Goal: Information Seeking & Learning: Learn about a topic

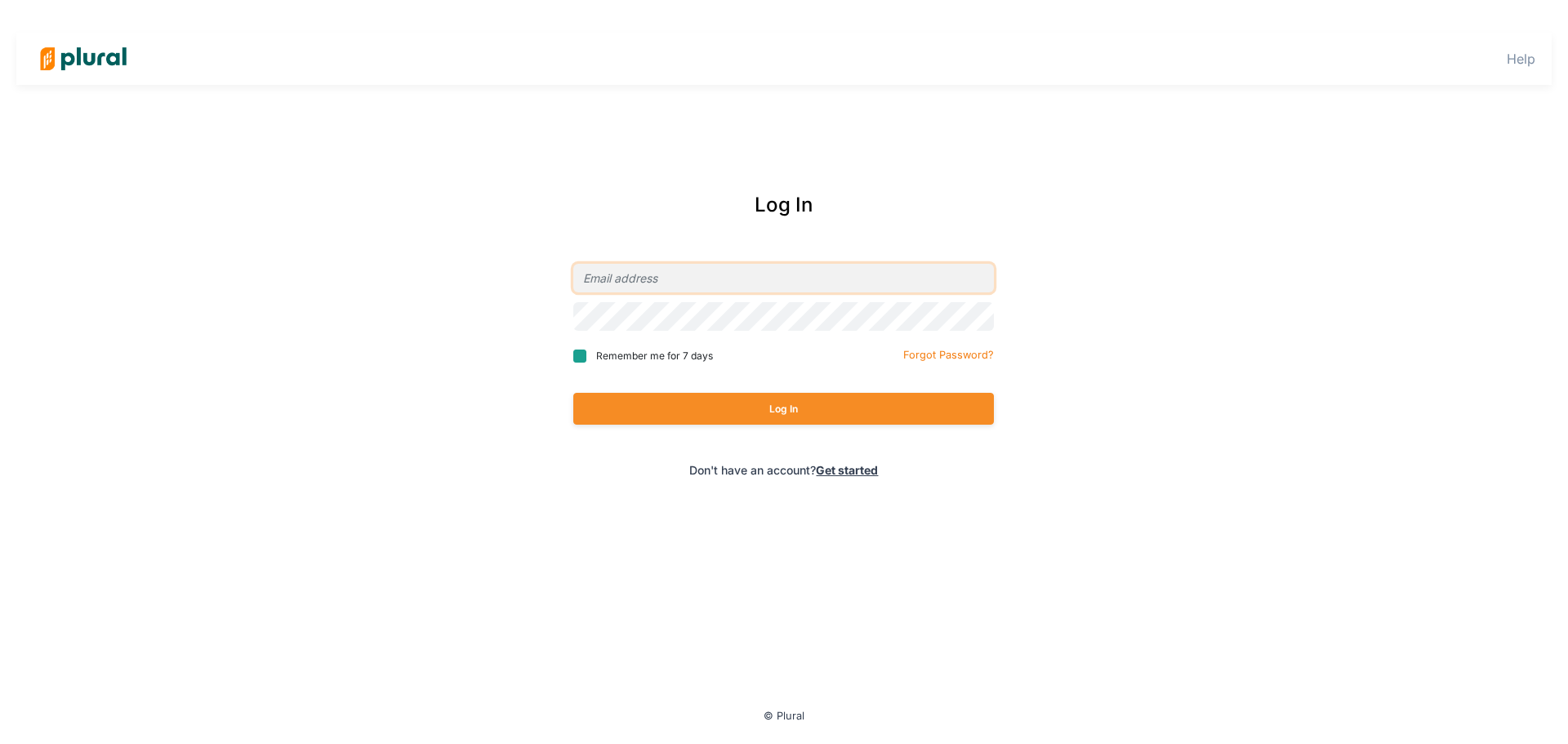
type input "[EMAIL_ADDRESS][DOMAIN_NAME]"
click at [585, 359] on input "Remember me for 7 days" at bounding box center [580, 356] width 13 height 13
checkbox input "true"
click at [631, 413] on button "Log In" at bounding box center [784, 408] width 421 height 32
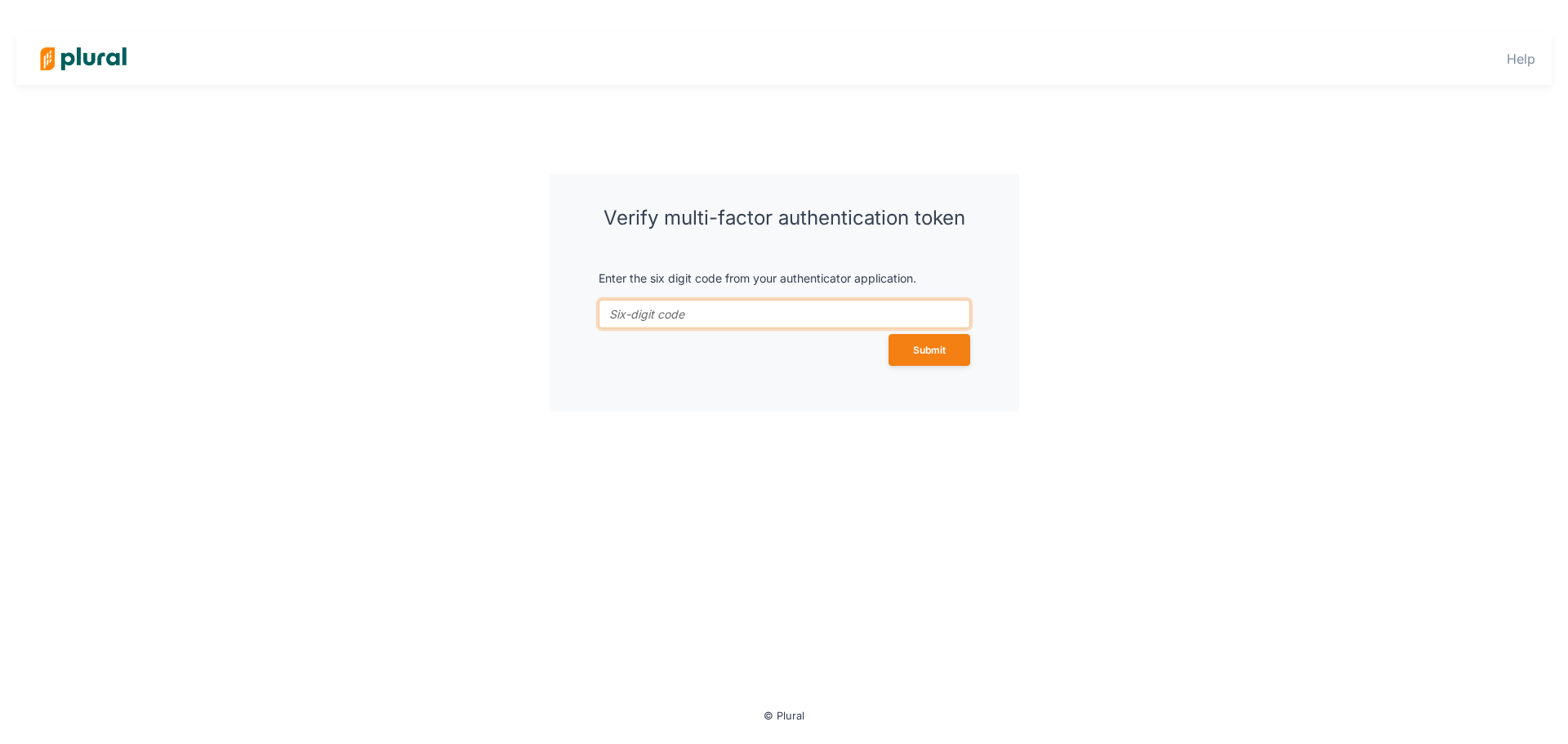
click at [677, 317] on input "token *" at bounding box center [784, 314] width 371 height 29
type input "632782"
click at [889, 334] on button "Submit" at bounding box center [929, 349] width 82 height 32
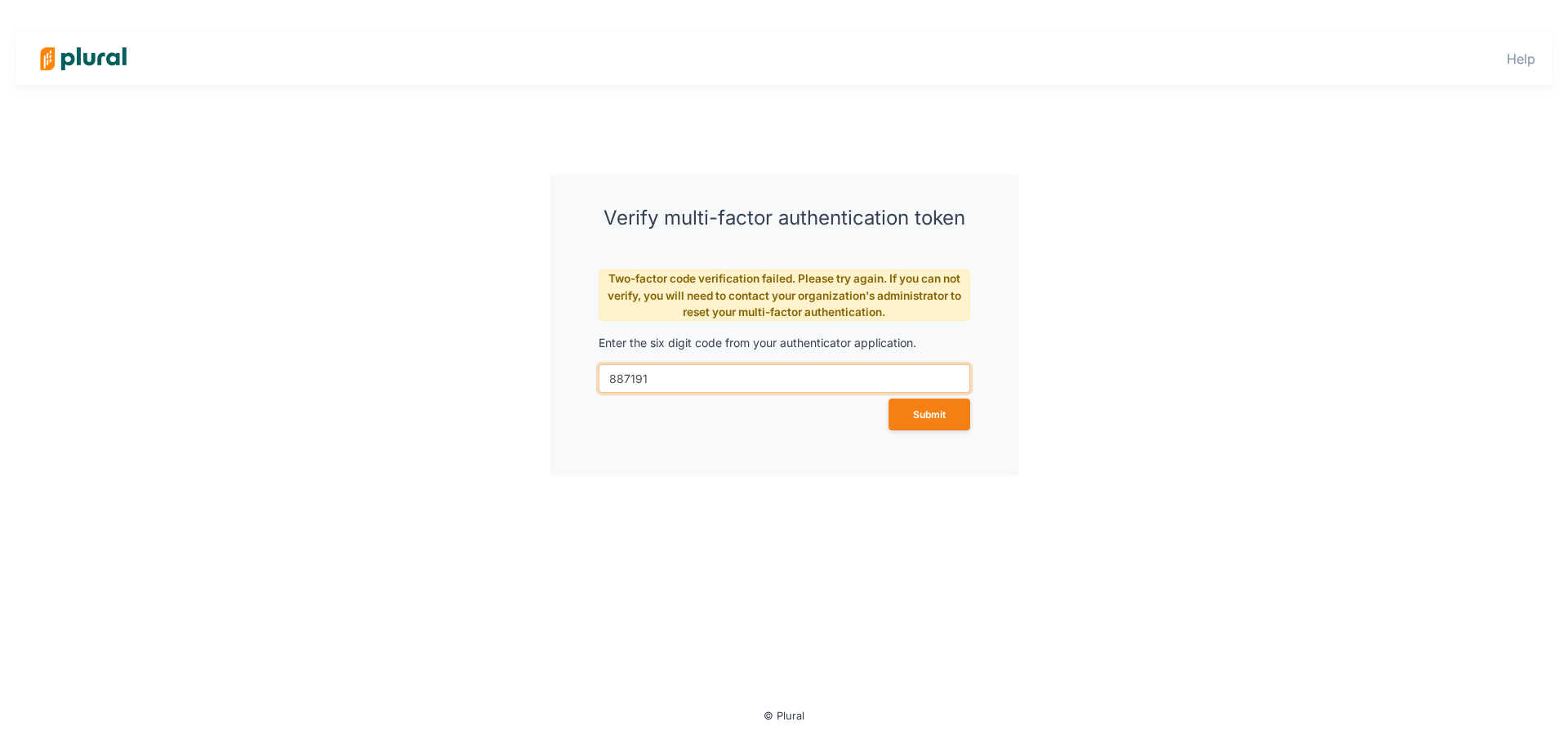
type input "887191"
click at [889, 399] on button "Submit" at bounding box center [929, 415] width 82 height 32
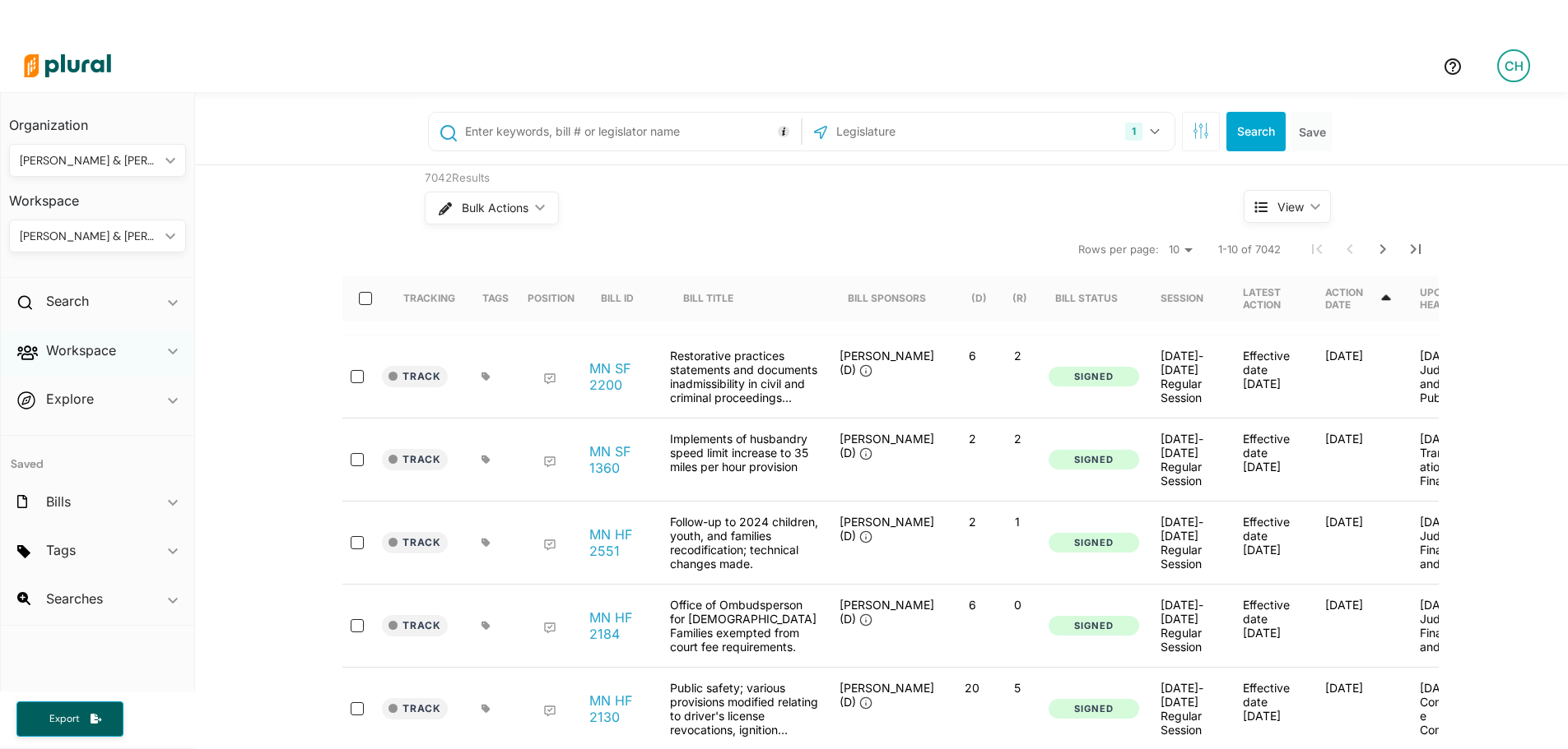
click at [173, 350] on icon "ic_keyboard_arrow_down" at bounding box center [172, 352] width 10 height 7
click at [158, 233] on icon "ic_keyboard_arrow_down" at bounding box center [167, 236] width 17 height 7
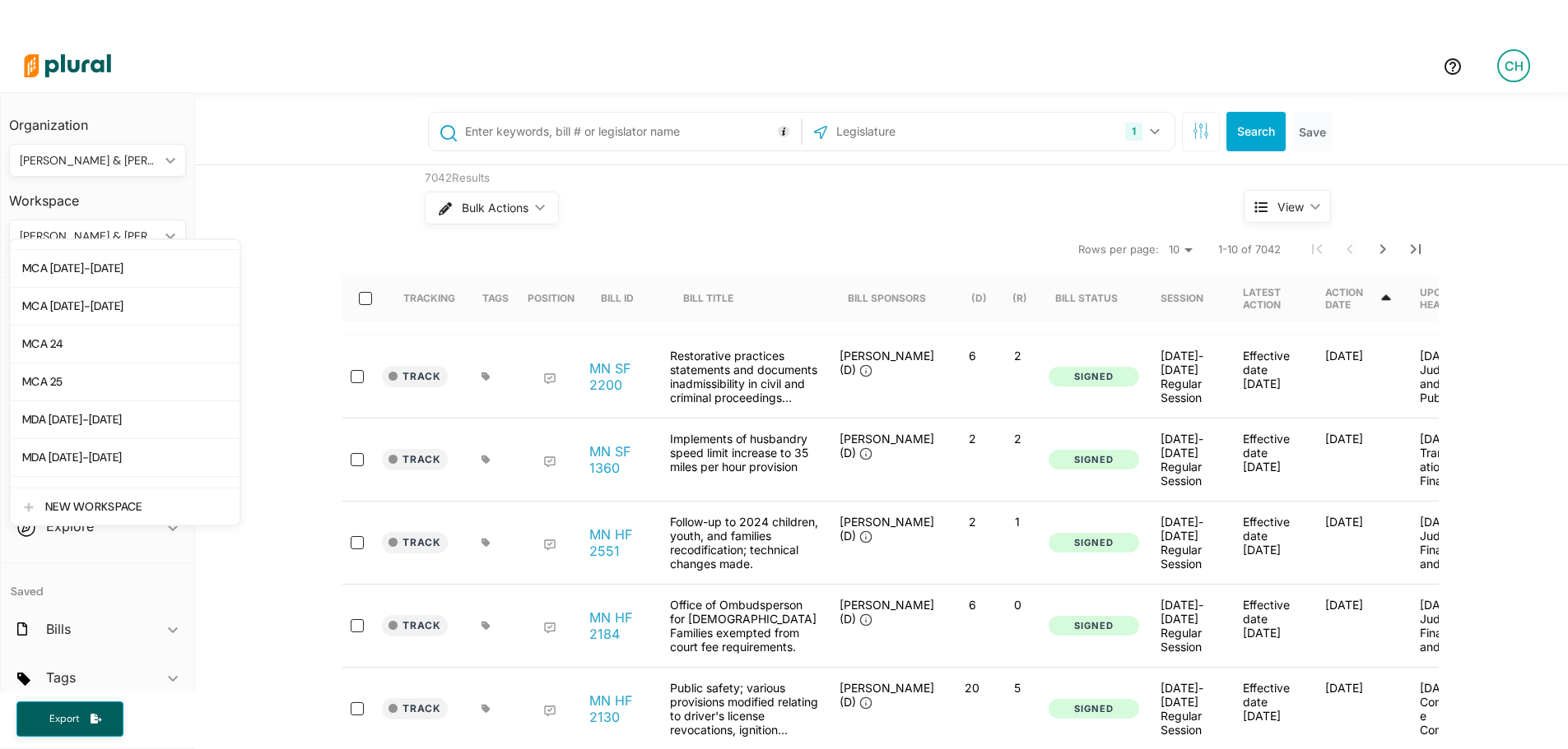
scroll to position [823, 0]
click at [70, 350] on div "MCA 24" at bounding box center [125, 344] width 206 height 14
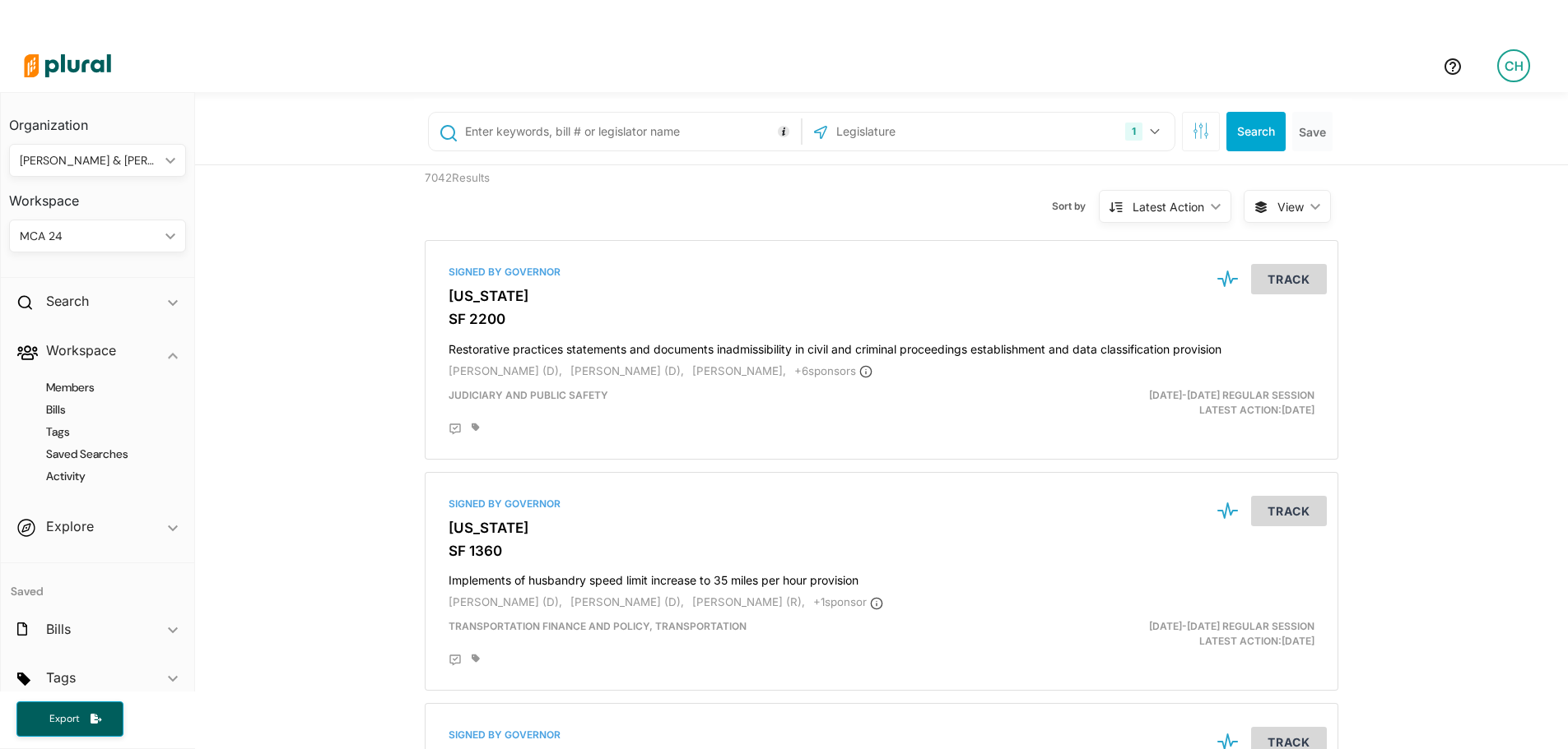
click at [64, 487] on div "Members Bills Tags Saved Searches Activity" at bounding box center [97, 440] width 194 height 128
click at [63, 472] on h4 "Activity" at bounding box center [102, 476] width 152 height 16
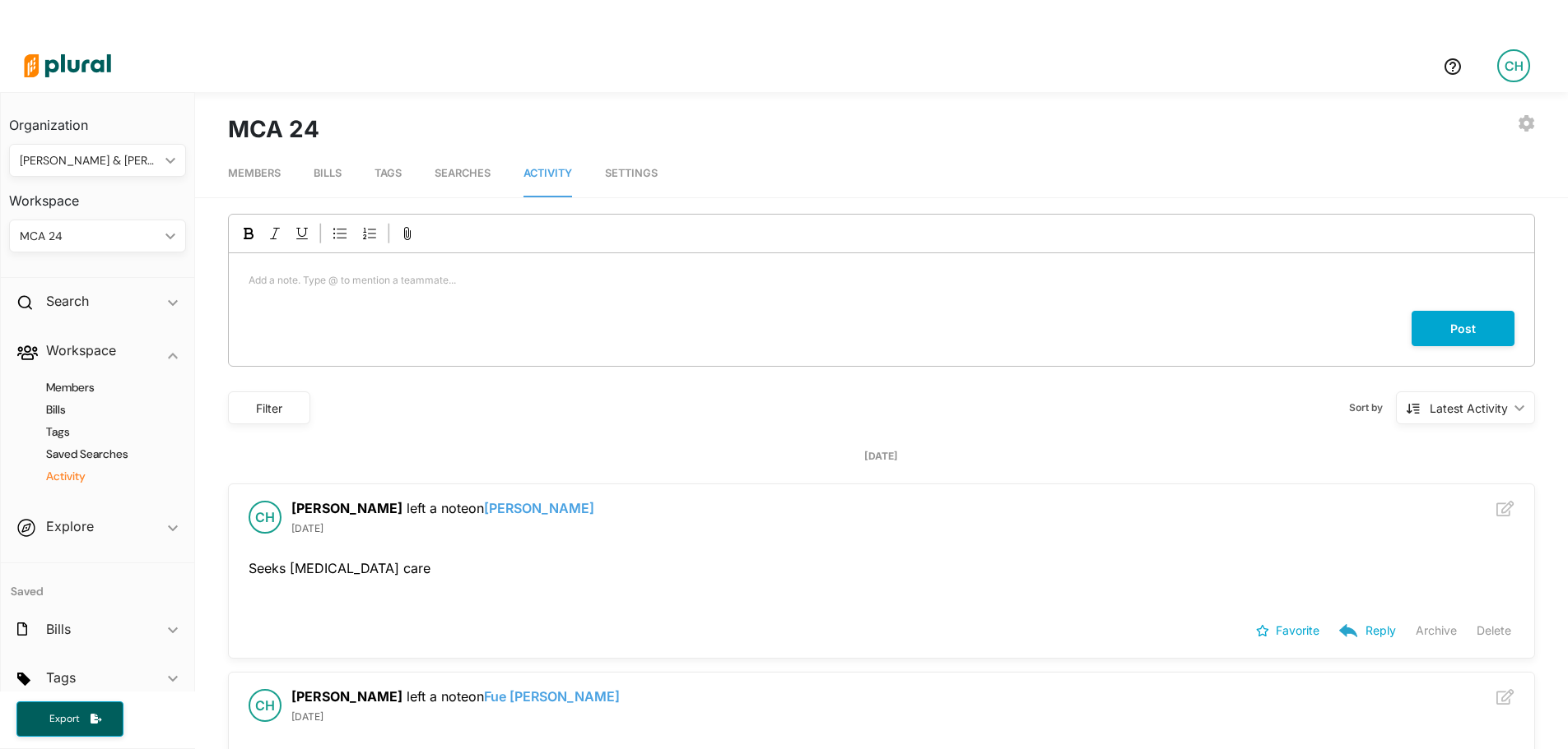
click at [264, 176] on span "Members" at bounding box center [254, 172] width 53 height 12
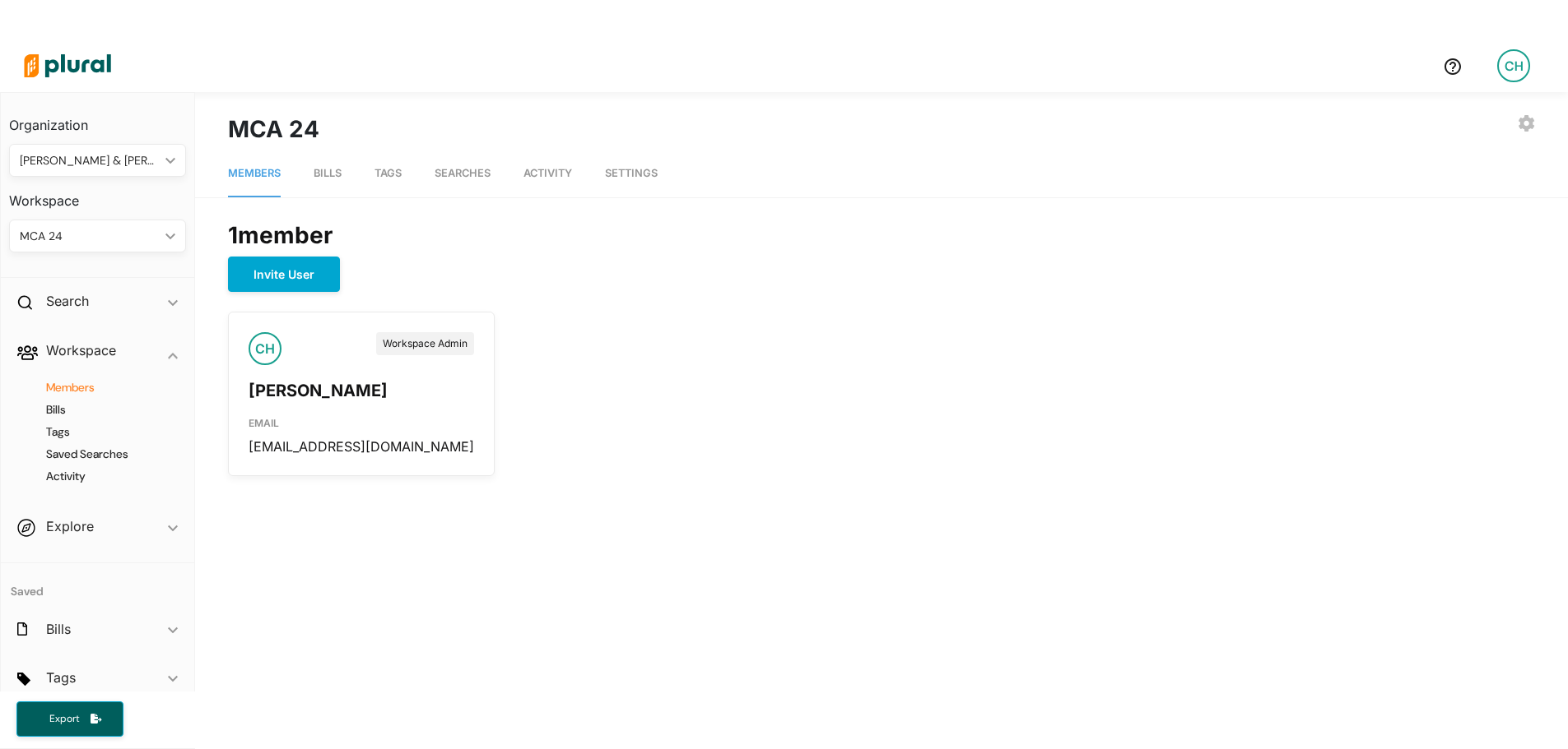
click at [538, 173] on span "Activity" at bounding box center [547, 172] width 48 height 12
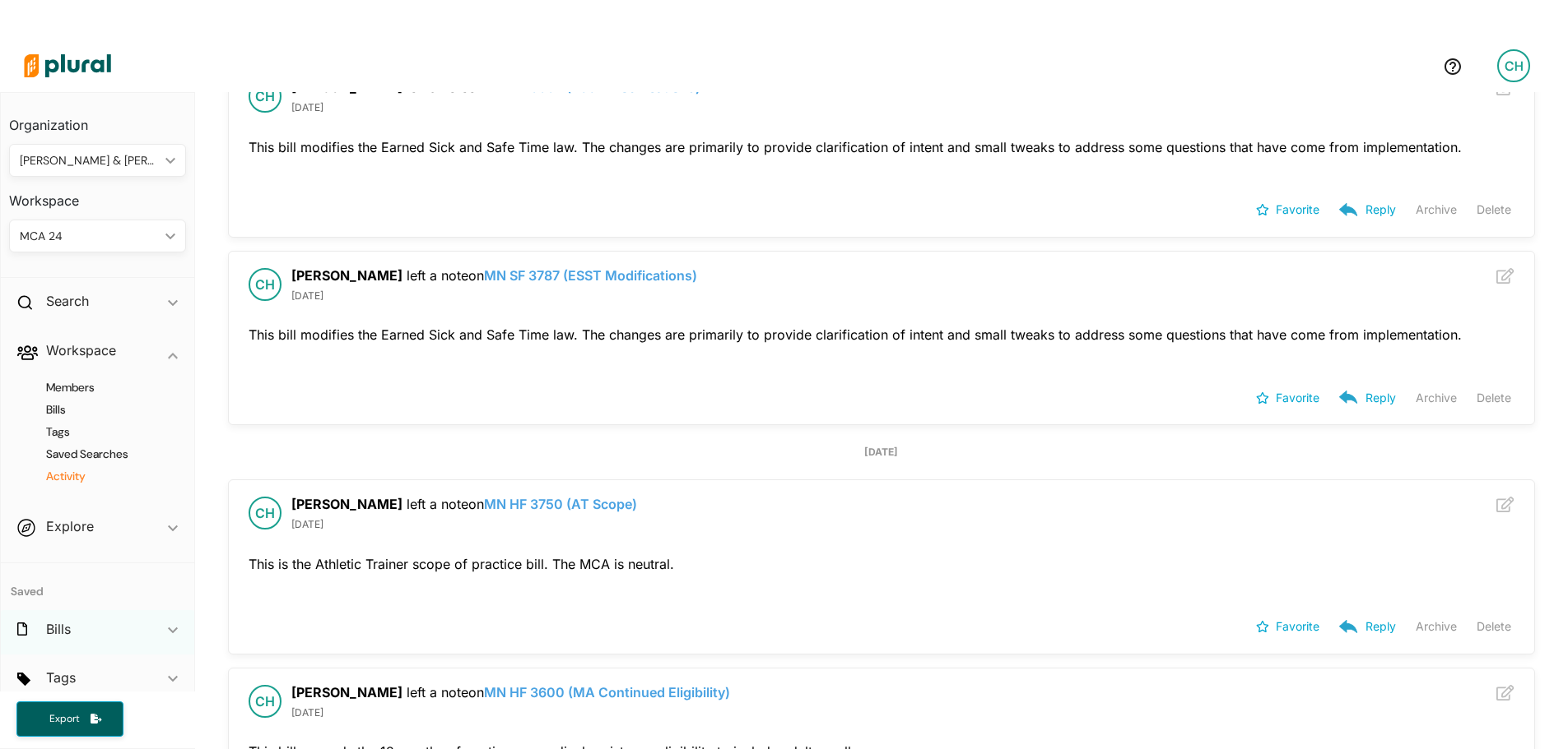
scroll to position [23, 0]
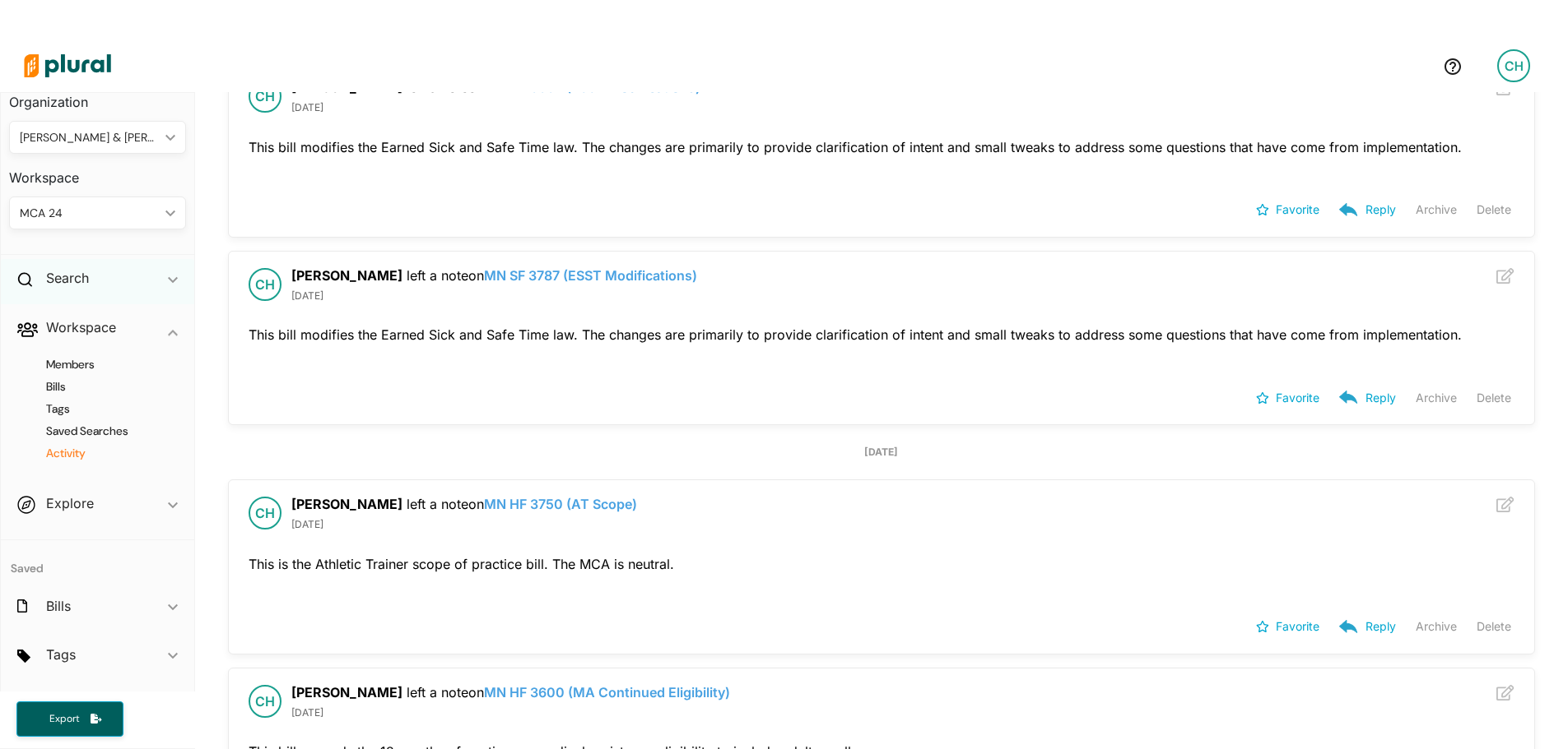
click at [168, 285] on span "ic_keyboard_arrow_down" at bounding box center [172, 281] width 10 height 25
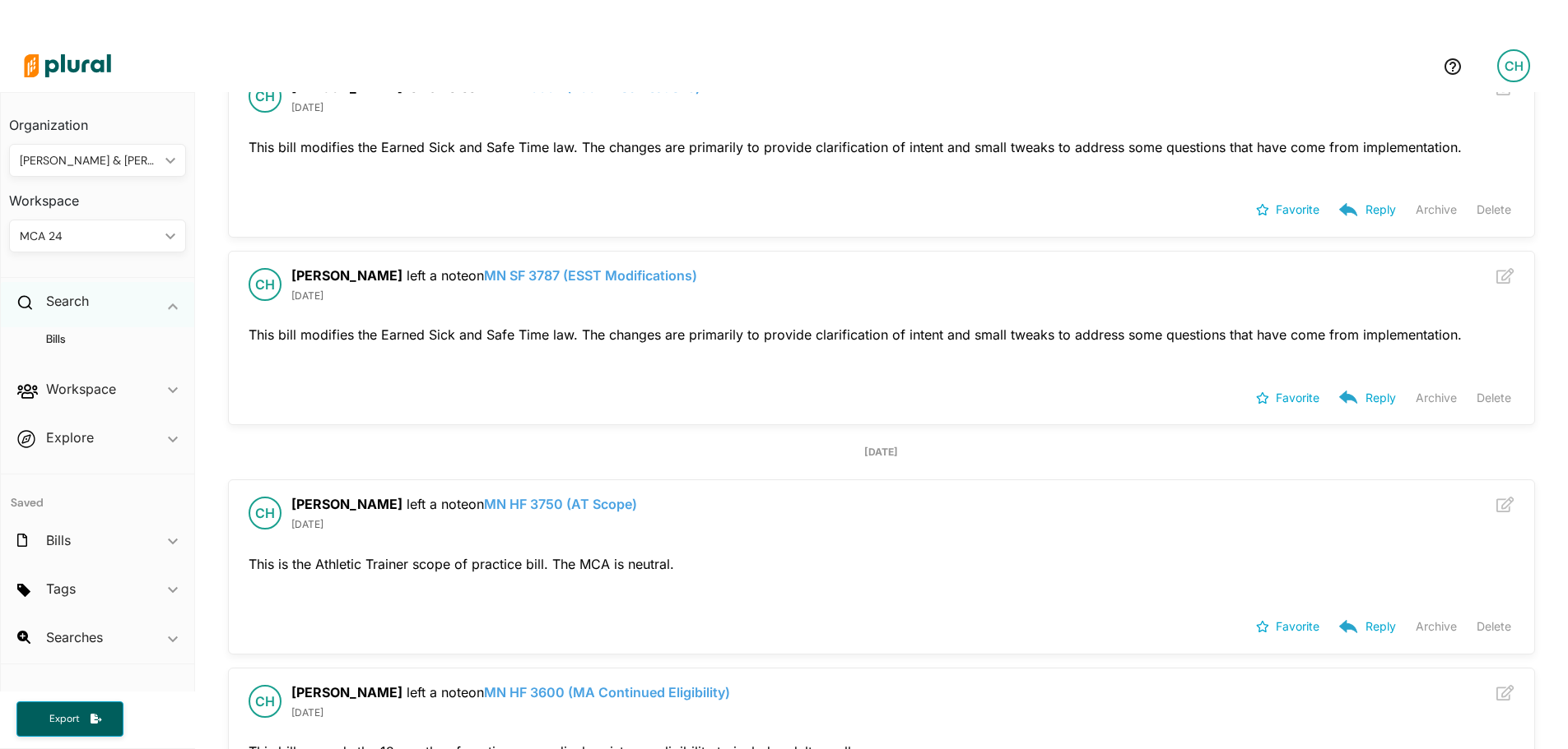
scroll to position [0, 0]
click at [174, 636] on icon "ic_keyboard_arrow_down" at bounding box center [172, 640] width 10 height 7
click at [176, 498] on span "ic_keyboard_arrow_down" at bounding box center [172, 505] width 10 height 25
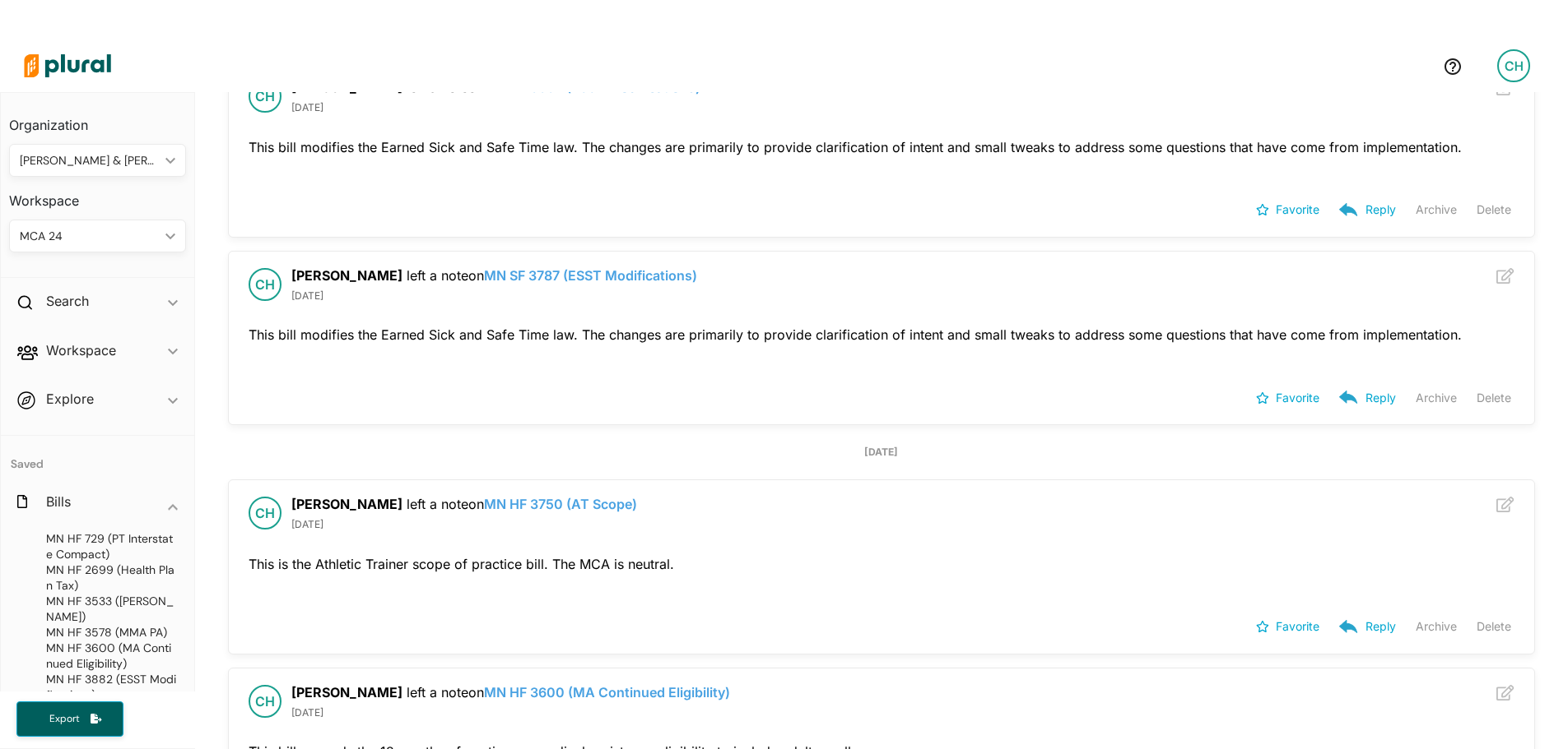
click at [30, 81] on img at bounding box center [68, 66] width 115 height 57
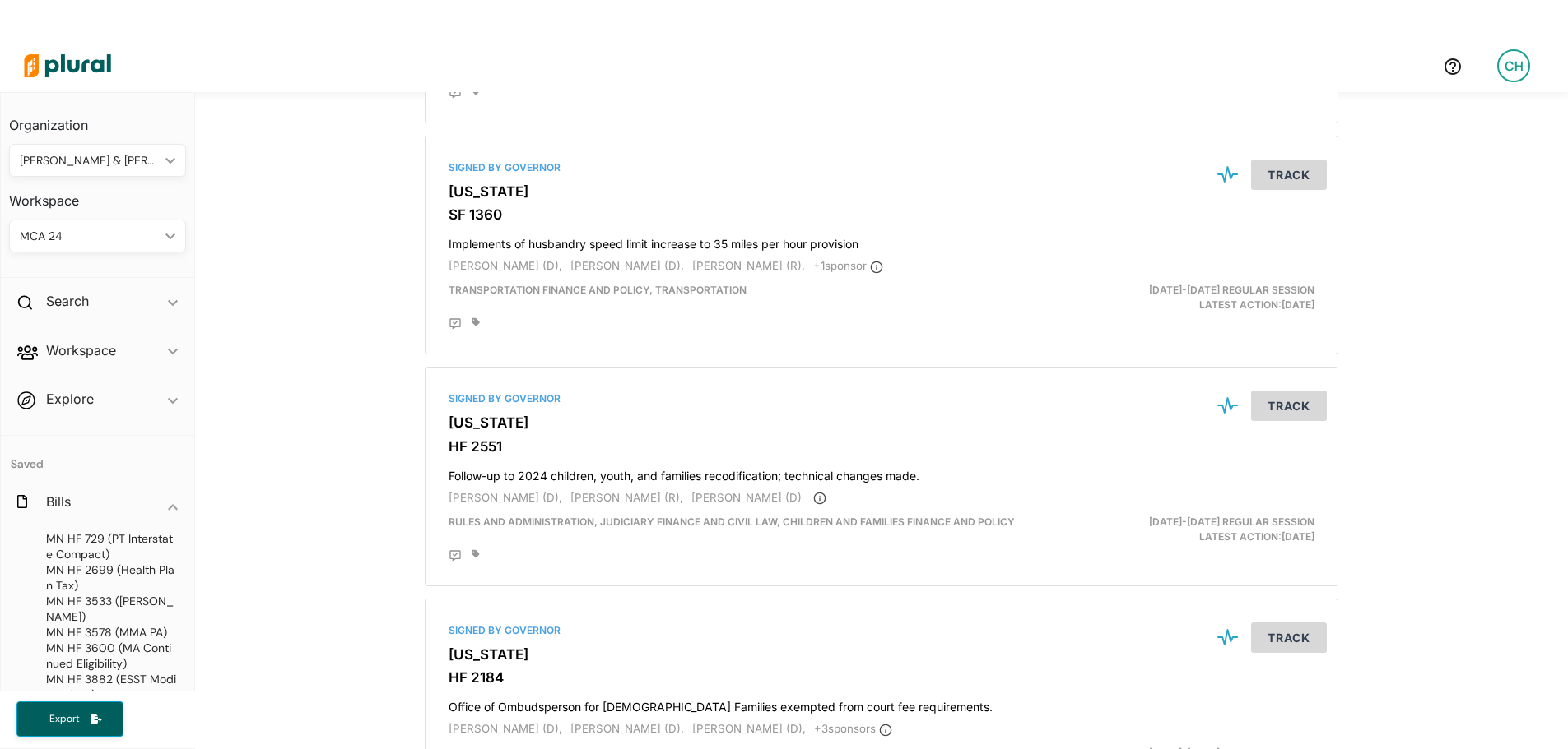
scroll to position [4195, 0]
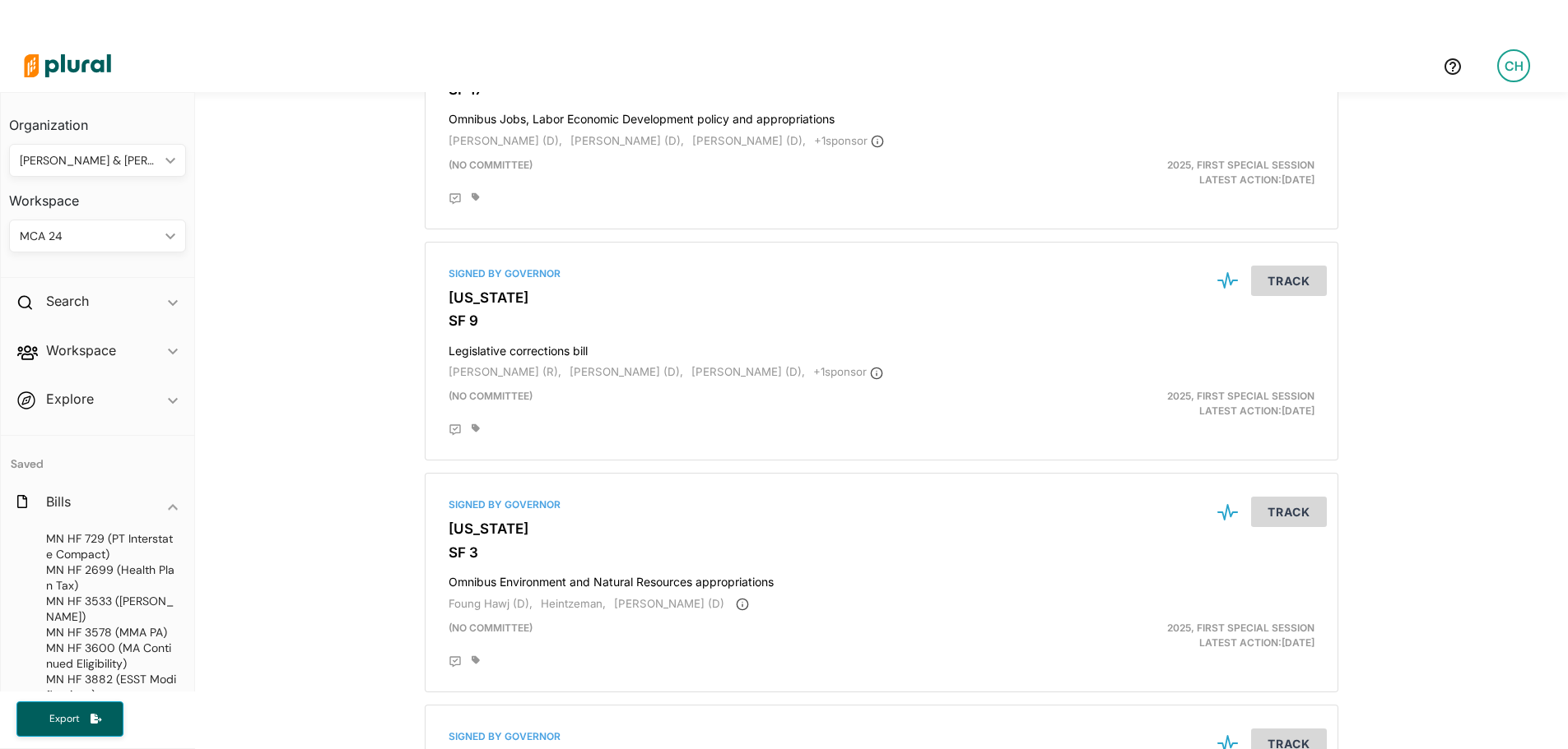
click at [1520, 68] on div "CH" at bounding box center [1513, 66] width 33 height 33
click at [450, 302] on h3 "[US_STATE]" at bounding box center [881, 298] width 866 height 17
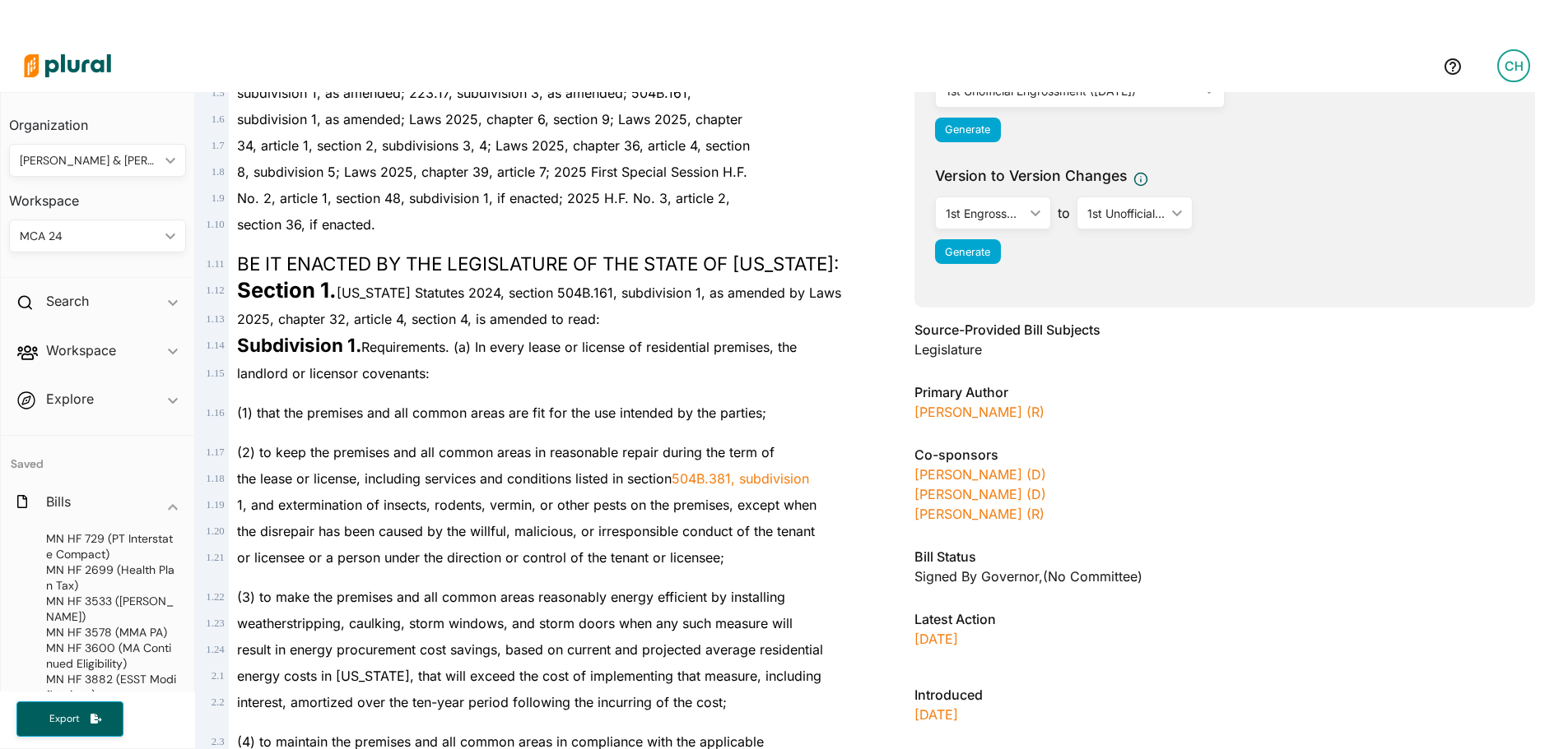
scroll to position [247, 0]
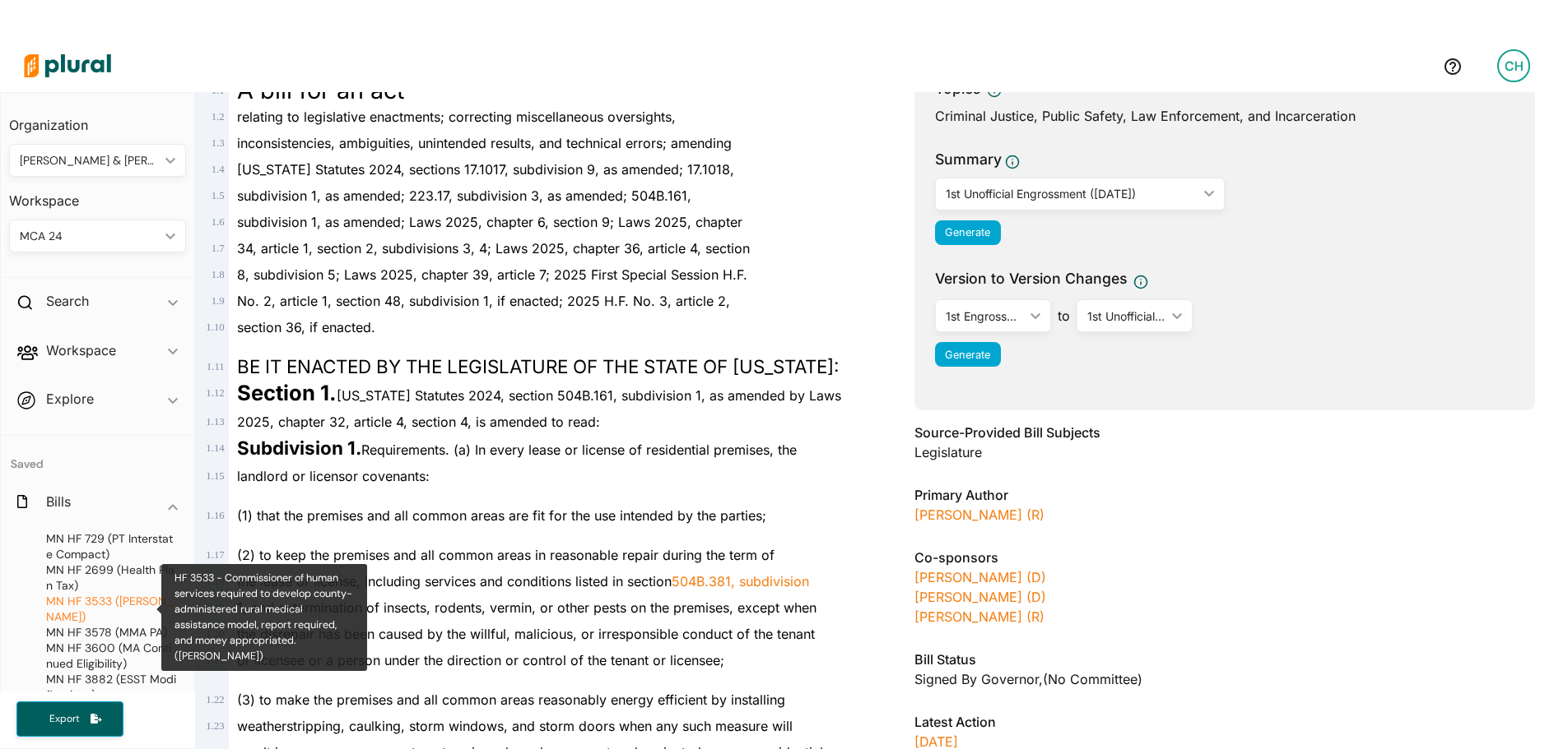
click at [74, 604] on span "HF 3533 ([PERSON_NAME])" at bounding box center [110, 609] width 128 height 31
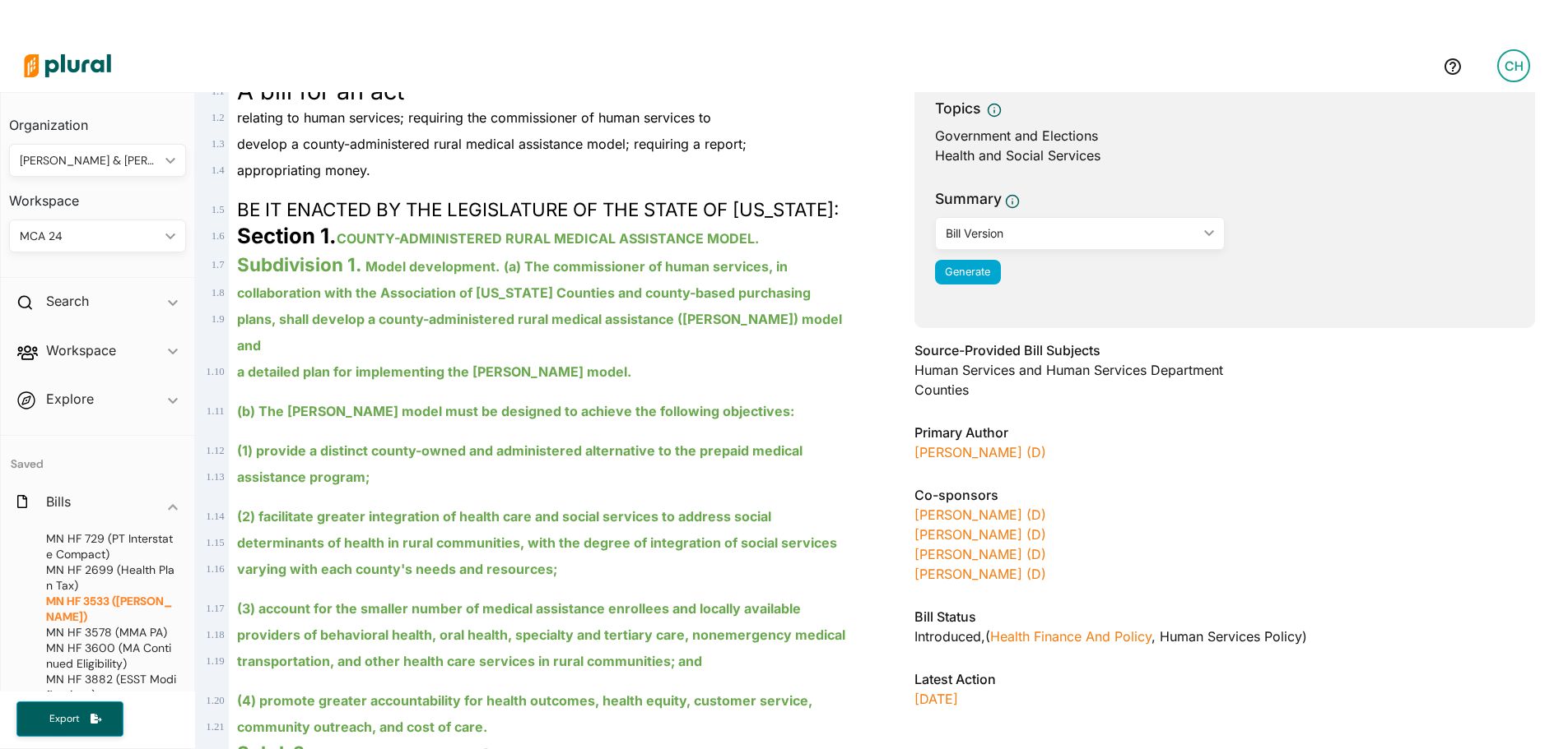
scroll to position [247, 0]
click at [982, 455] on link "[PERSON_NAME] (D)" at bounding box center [980, 452] width 132 height 17
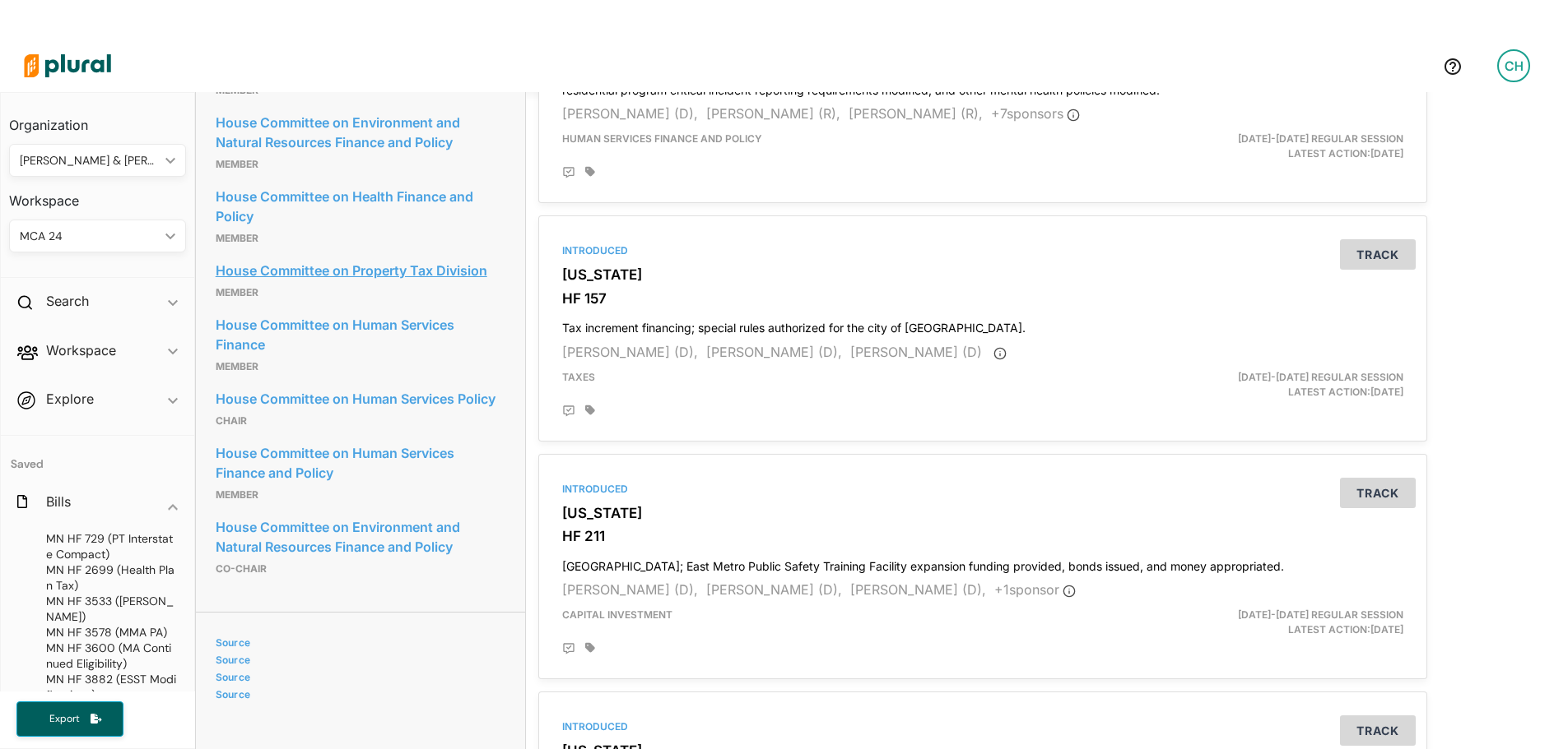
scroll to position [987, 0]
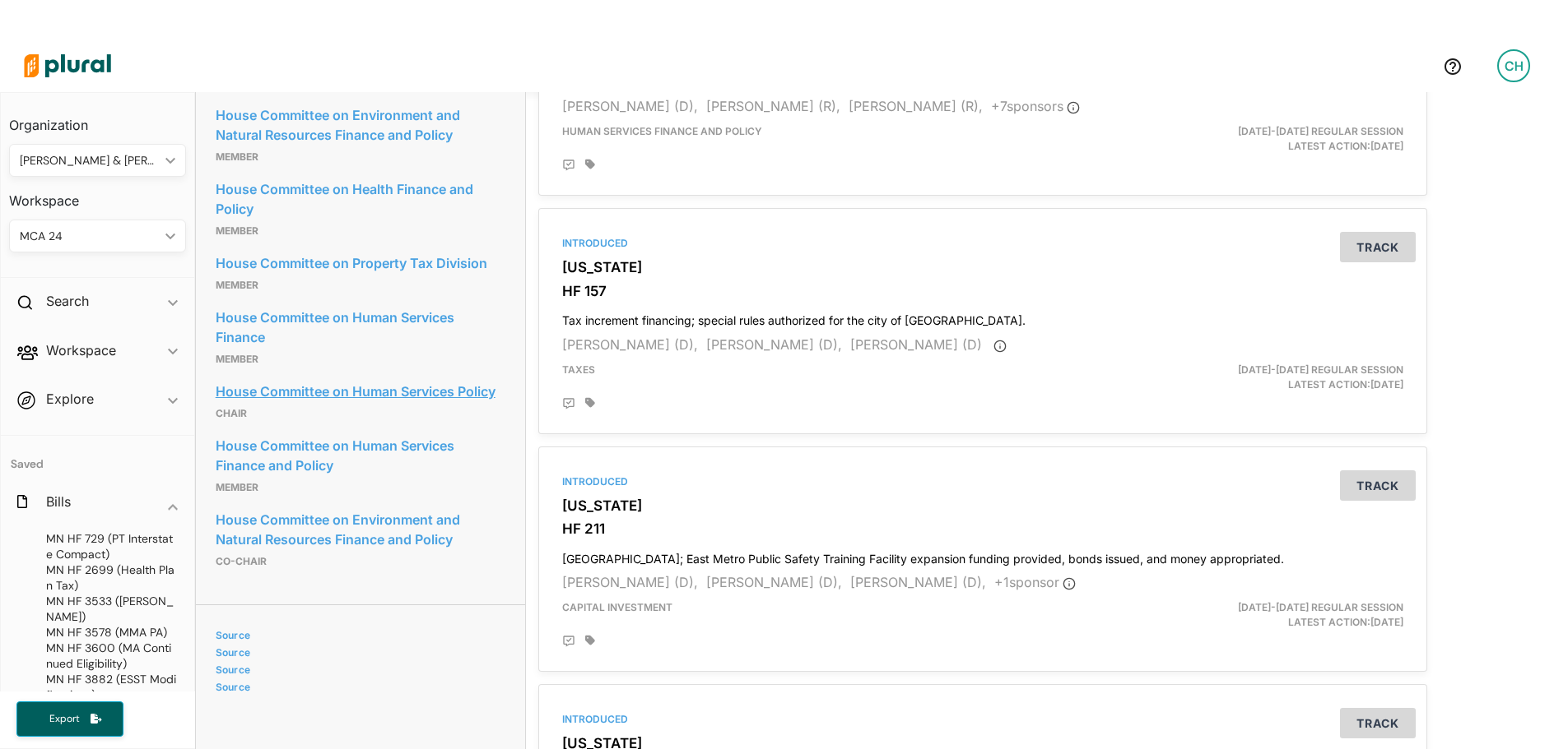
click at [347, 395] on link "House Committee on Human Services Policy" at bounding box center [360, 392] width 290 height 25
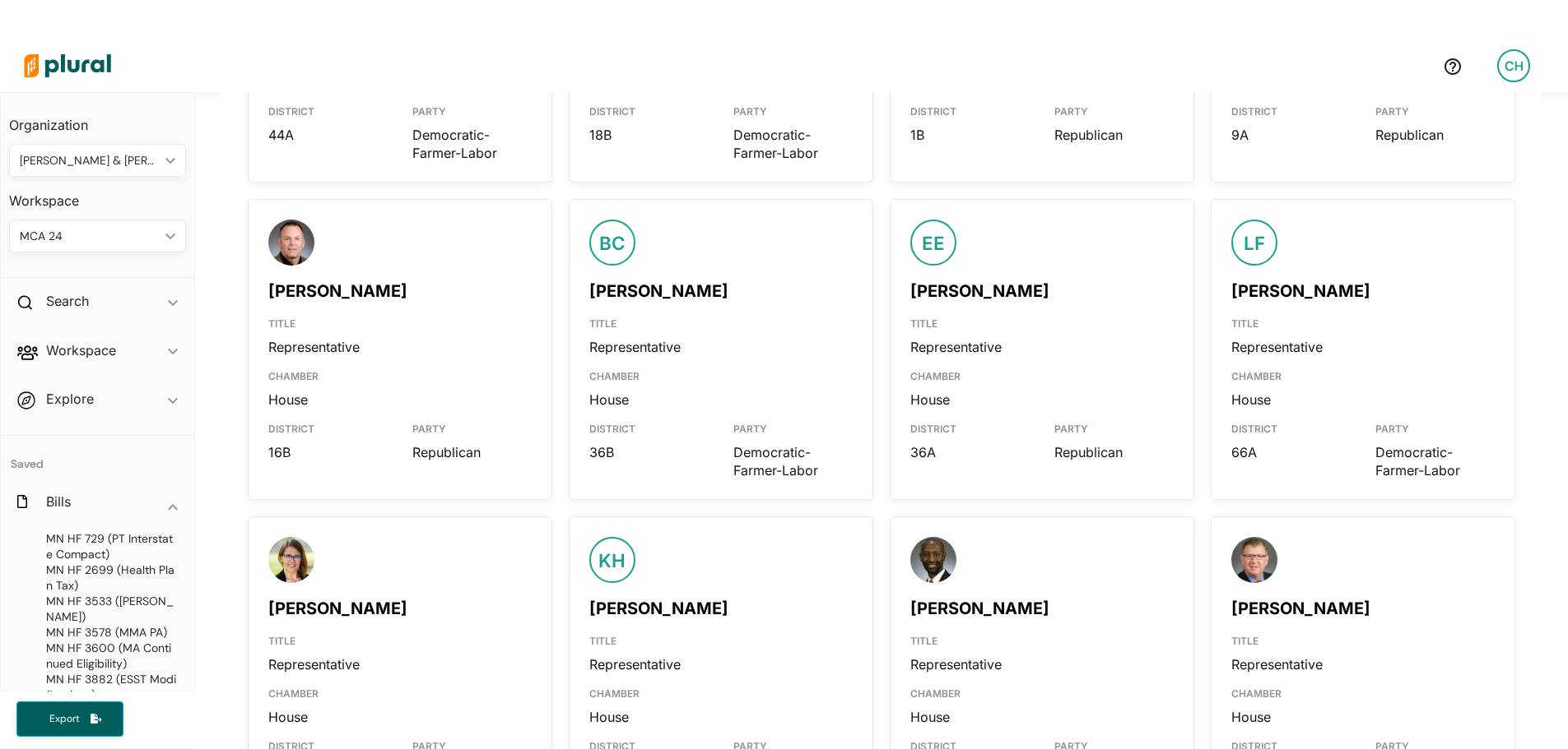
scroll to position [658, 0]
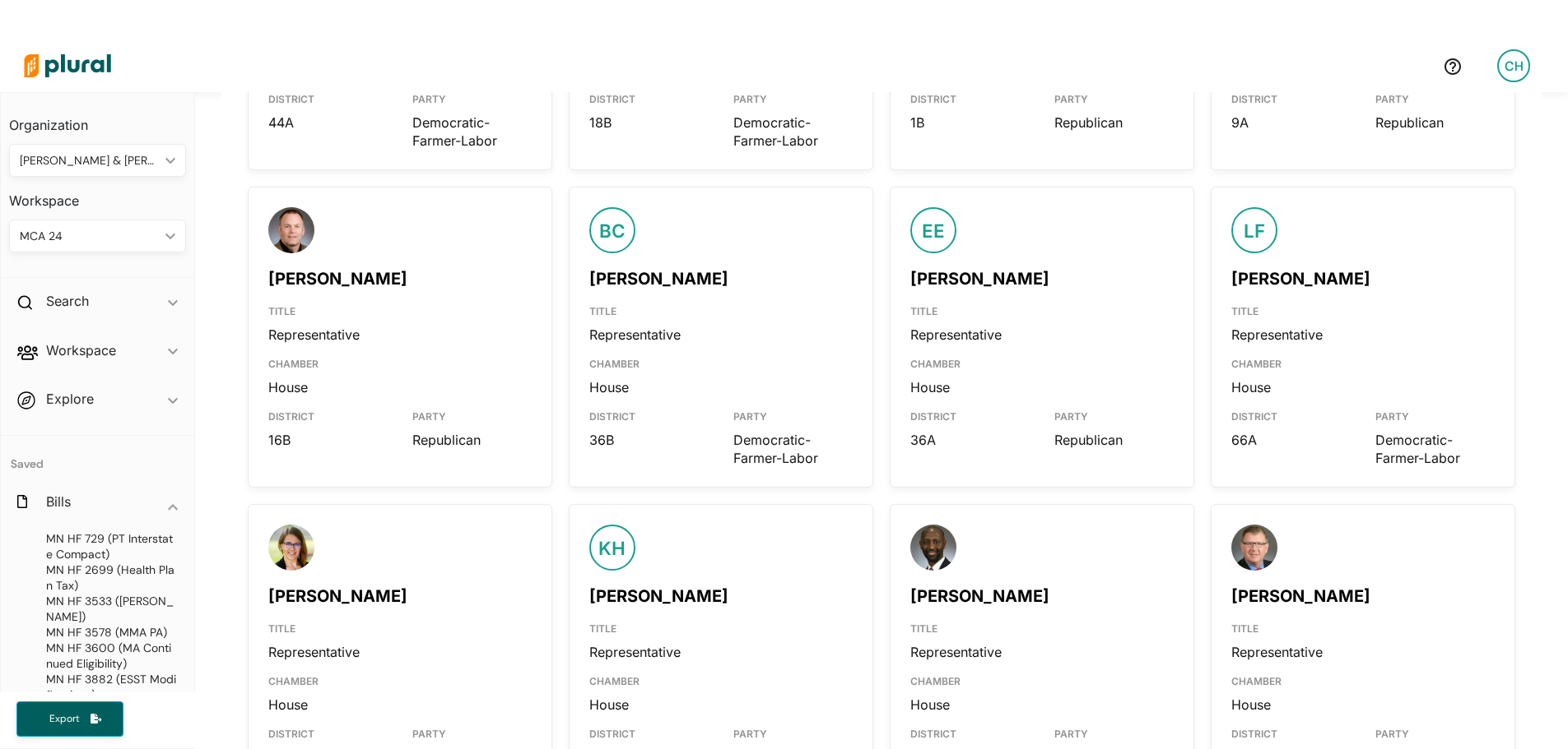
click at [1252, 278] on link "[PERSON_NAME]" at bounding box center [1300, 279] width 139 height 19
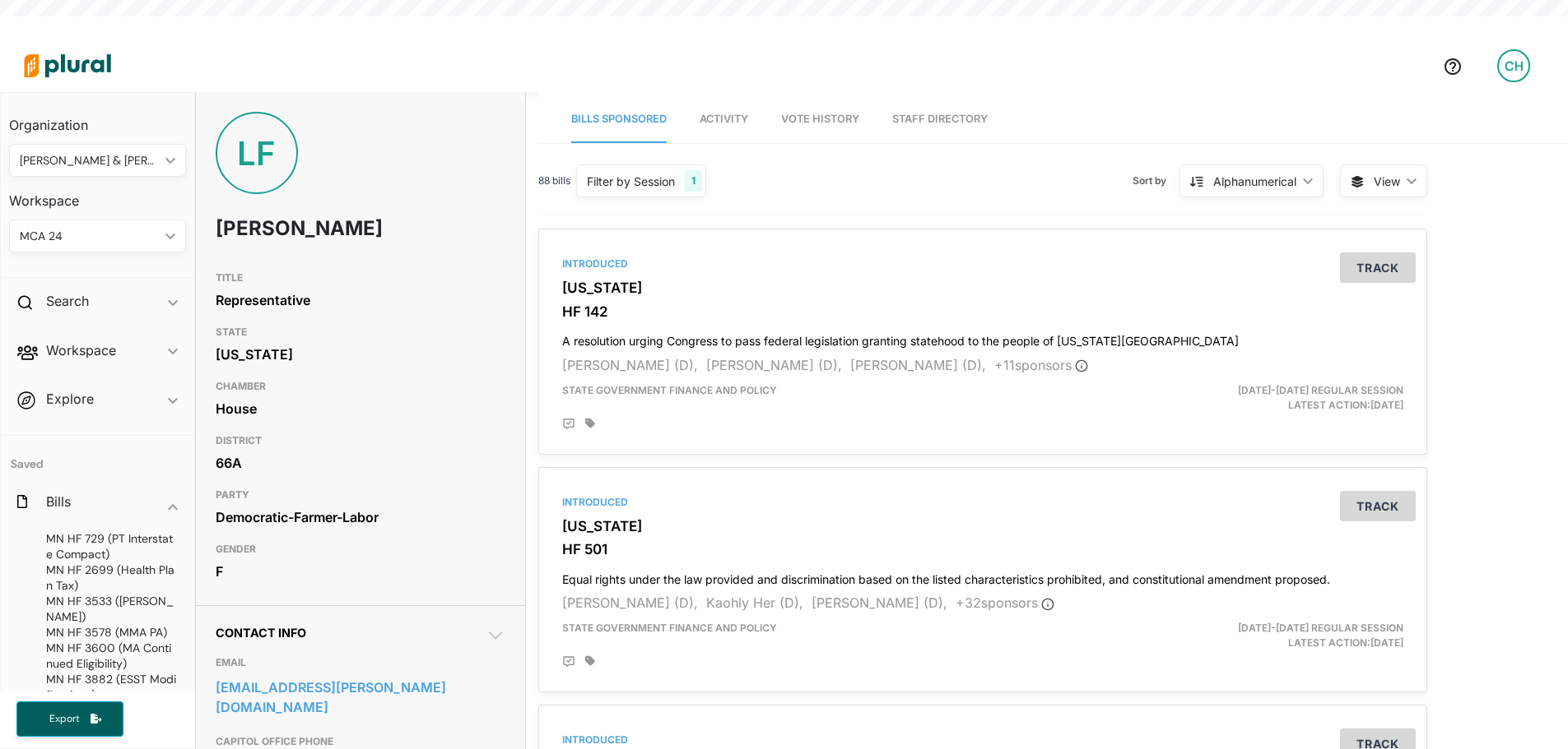
scroll to position [40, 0]
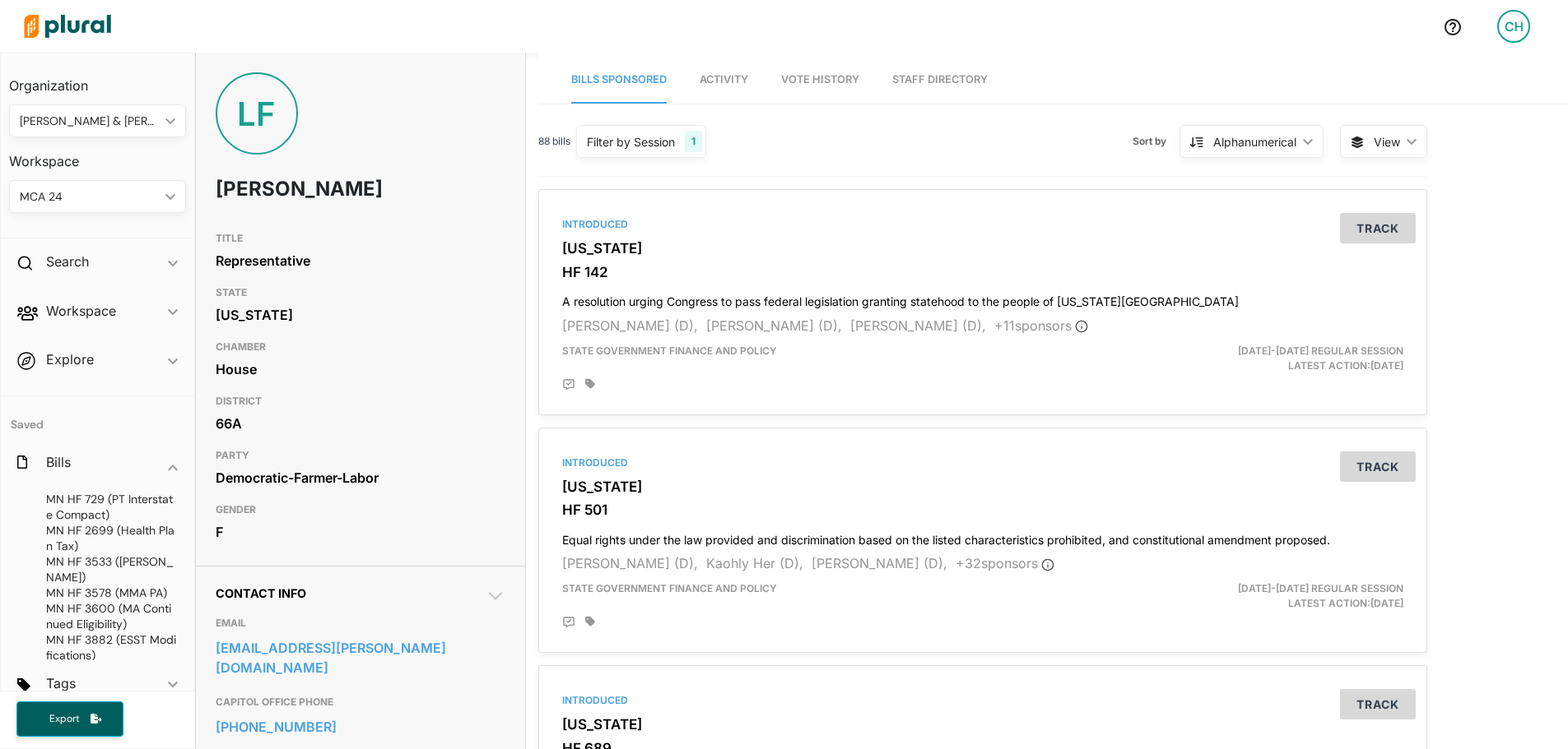
click at [725, 78] on span "Activity" at bounding box center [723, 79] width 48 height 12
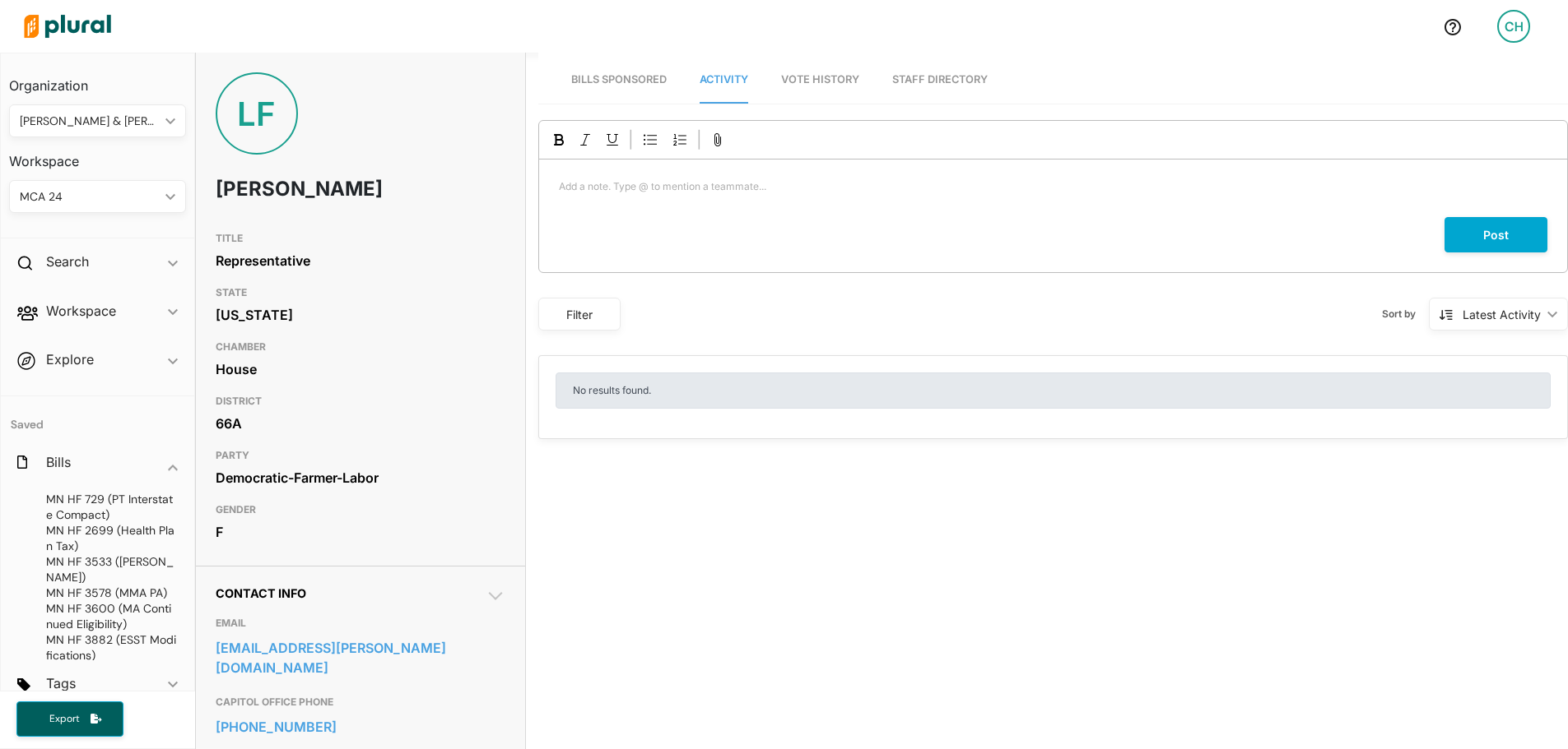
click at [642, 82] on span "Bills Sponsored" at bounding box center [619, 79] width 95 height 12
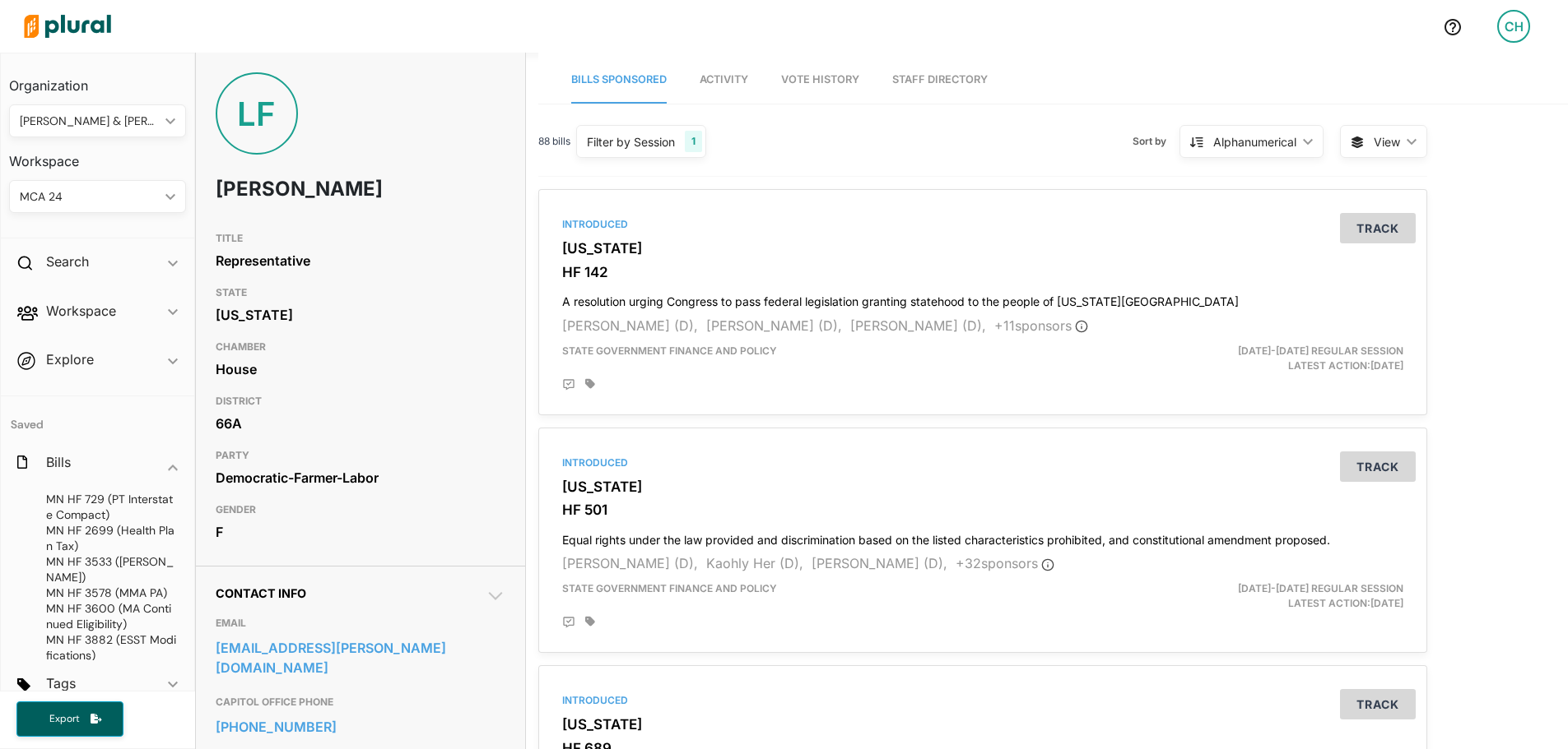
click at [162, 197] on icon "ic_keyboard_arrow_down" at bounding box center [167, 197] width 17 height 7
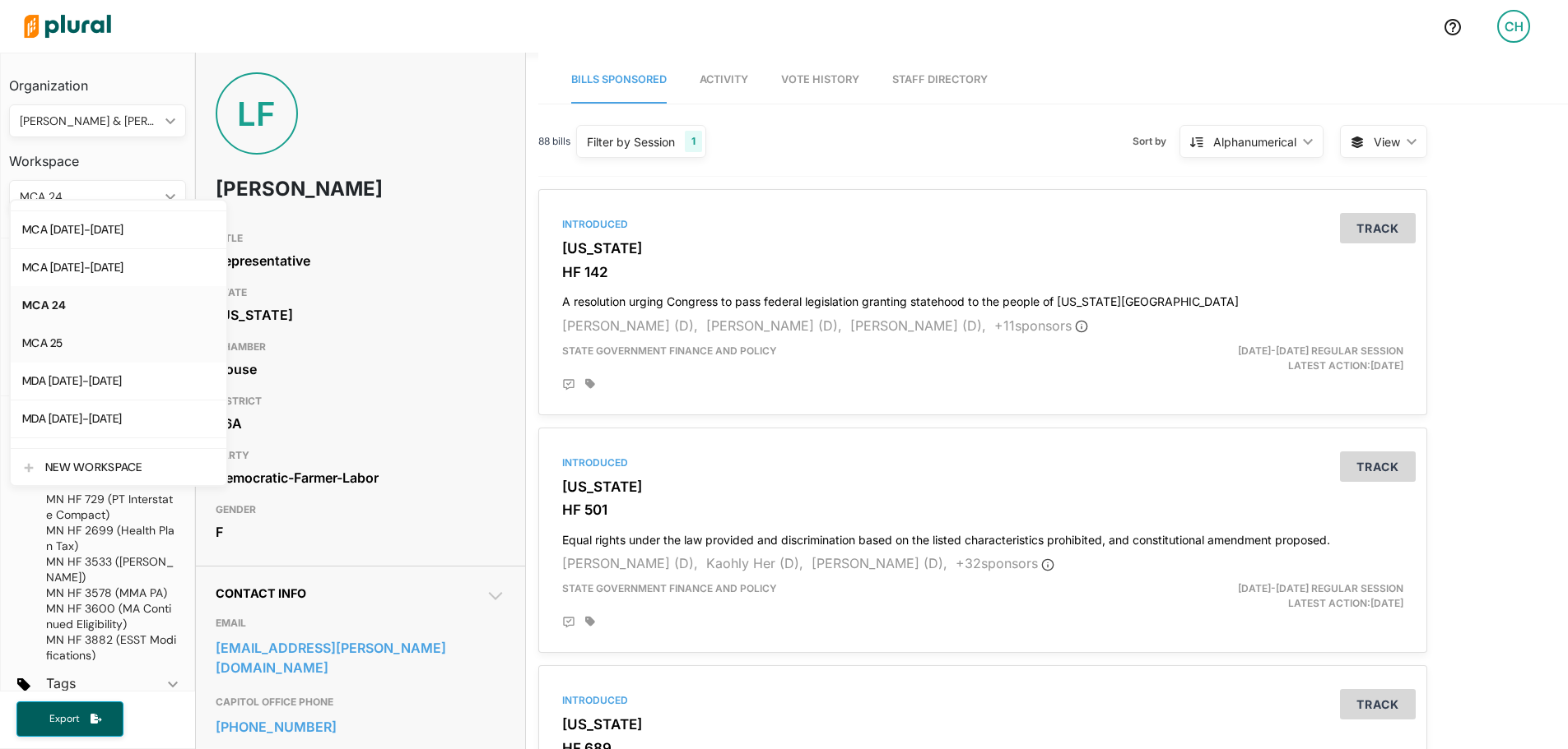
click at [56, 350] on div "MCA 25" at bounding box center [119, 343] width 193 height 14
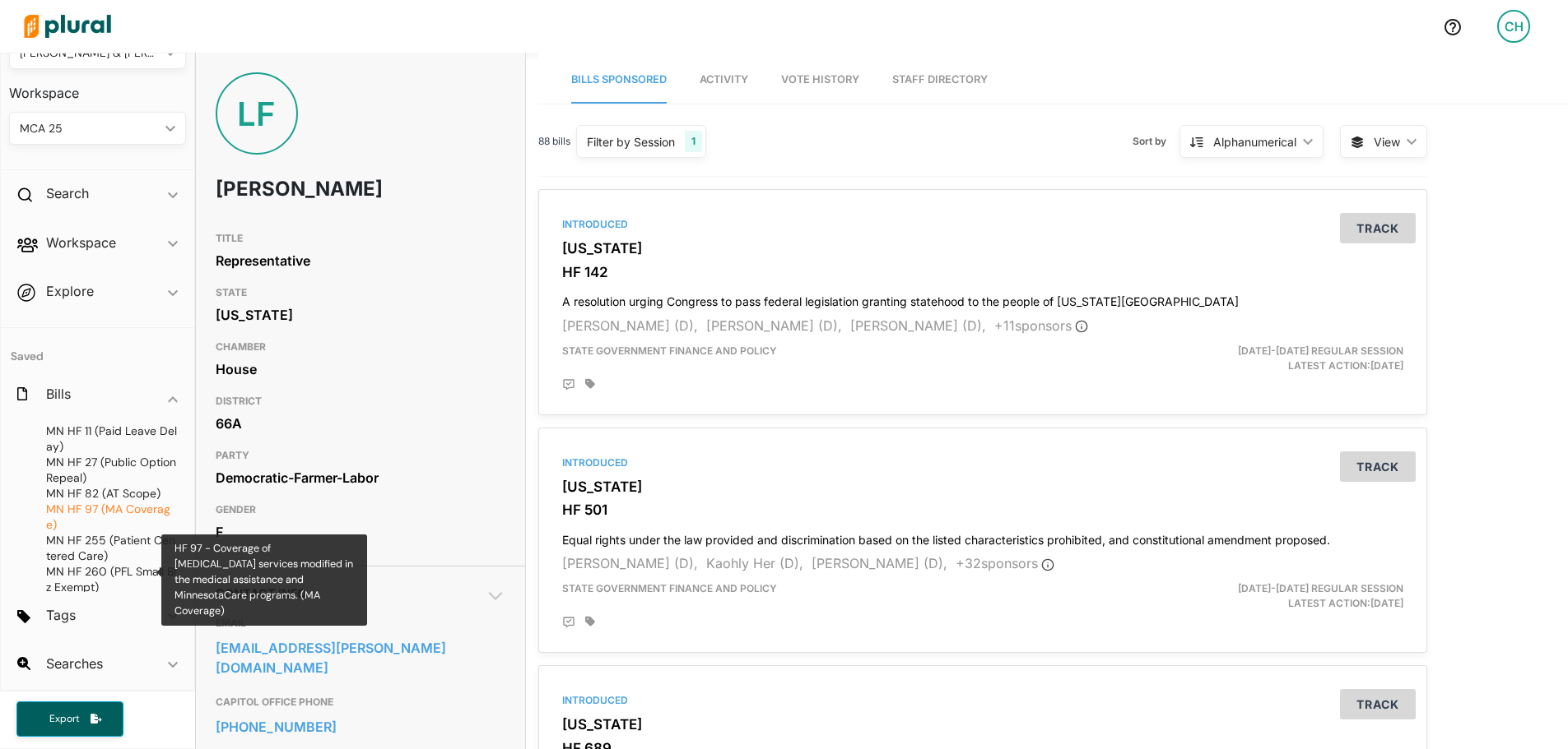
click at [93, 529] on span "HF 97 (MA Coverage)" at bounding box center [108, 517] width 124 height 31
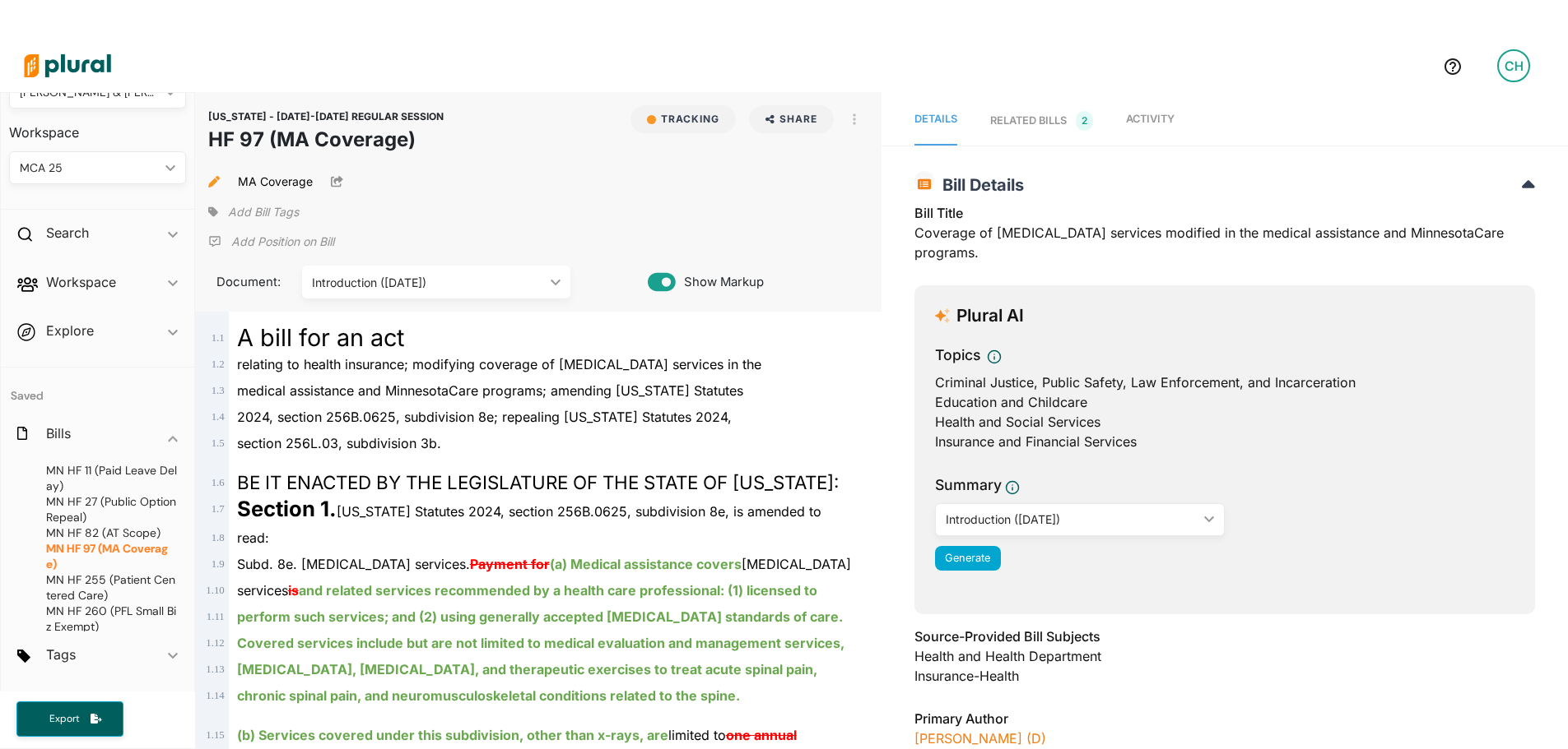
click at [1083, 122] on span "2" at bounding box center [1084, 120] width 18 height 19
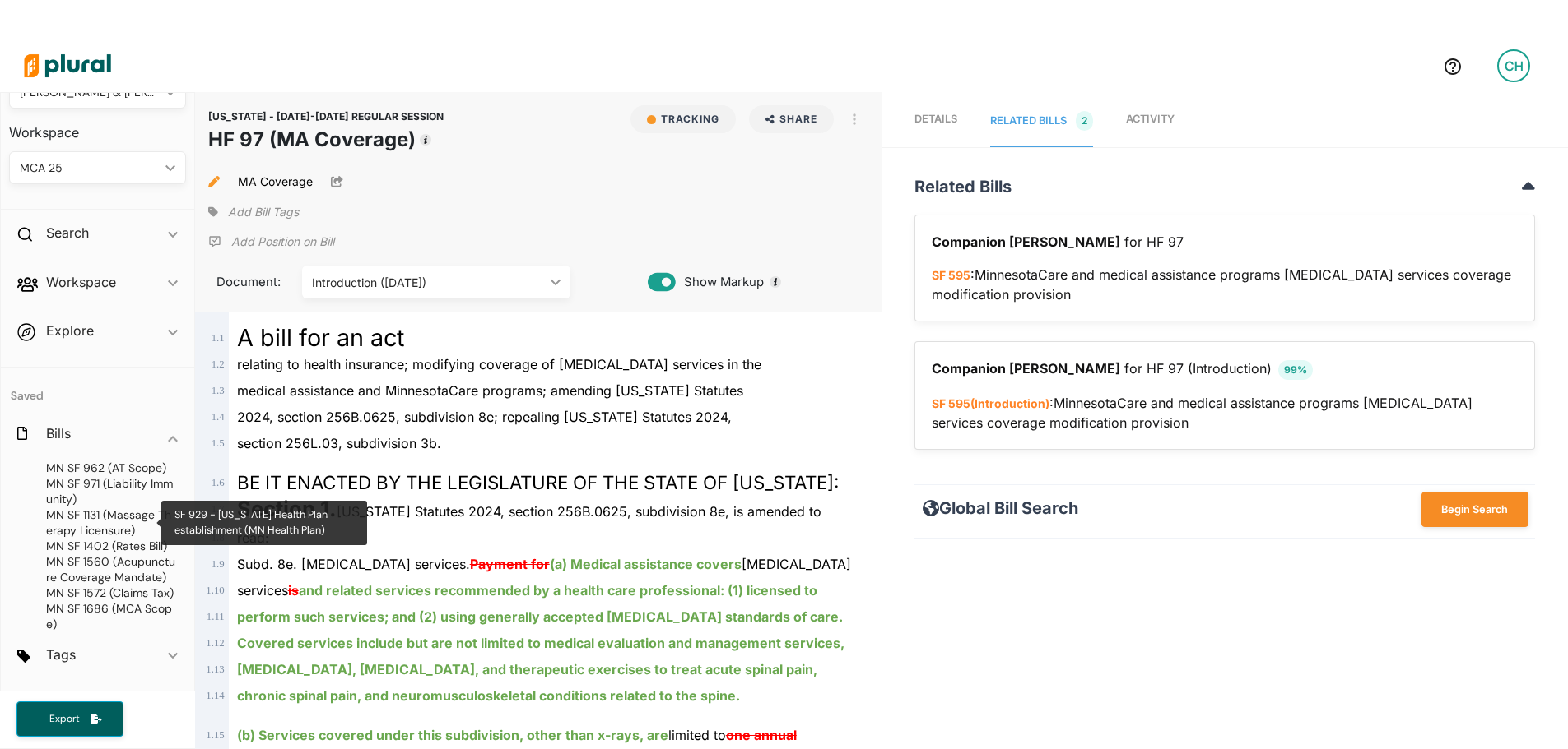
scroll to position [905, 0]
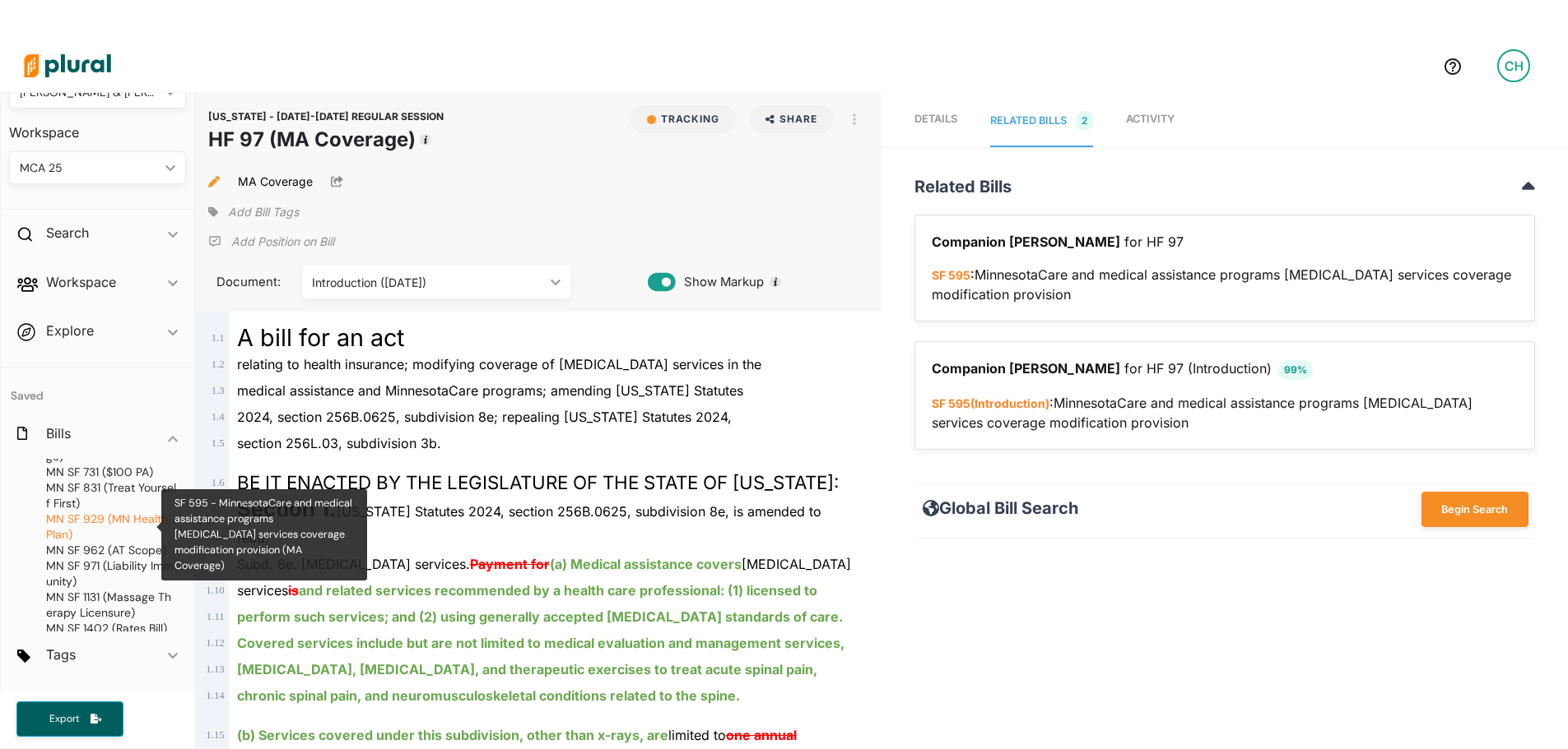
click at [98, 465] on span "MN SF 595 (MA Coverage)" at bounding box center [112, 449] width 132 height 31
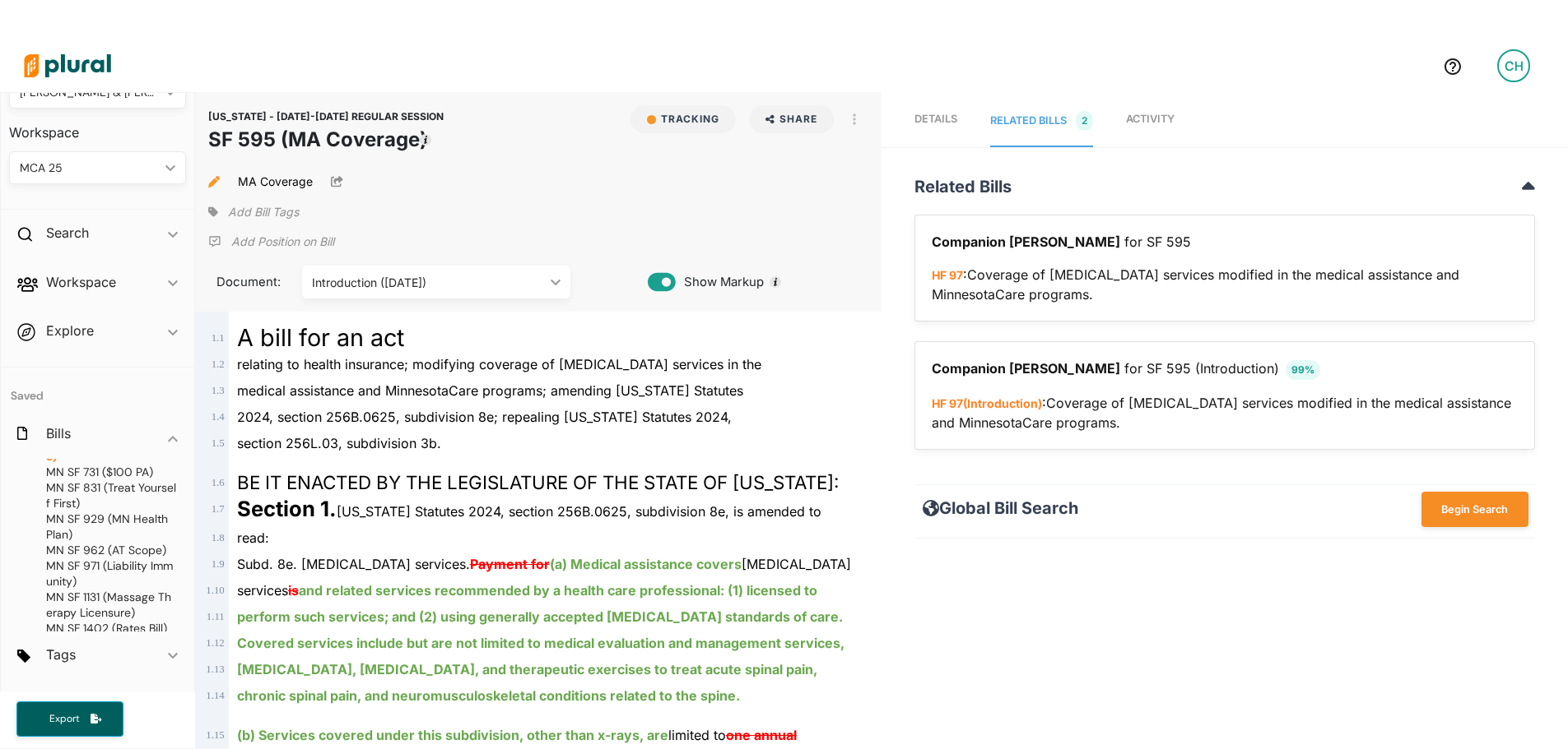
click at [940, 115] on span "Details" at bounding box center [935, 119] width 43 height 12
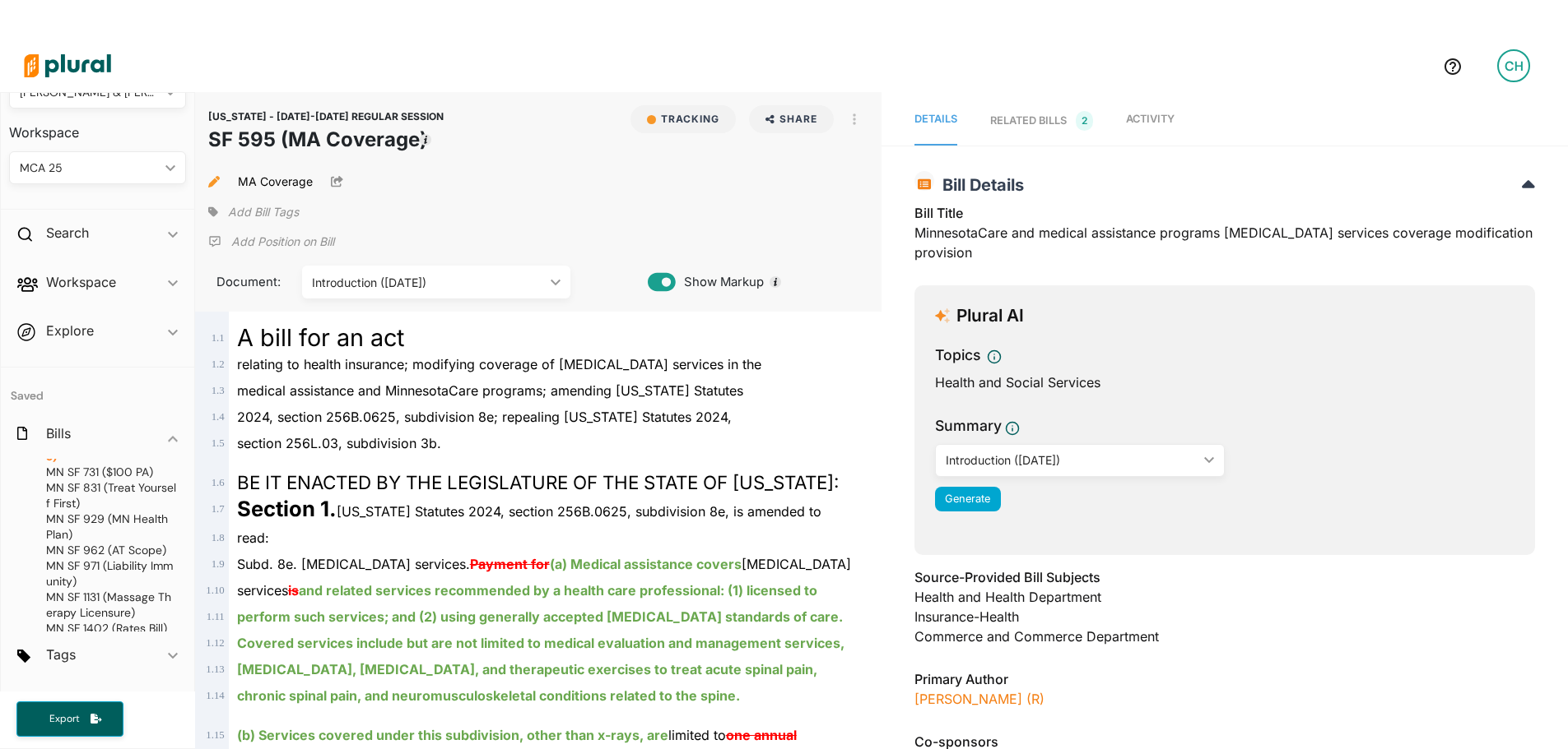
click at [1153, 105] on link "Activity" at bounding box center [1149, 120] width 48 height 49
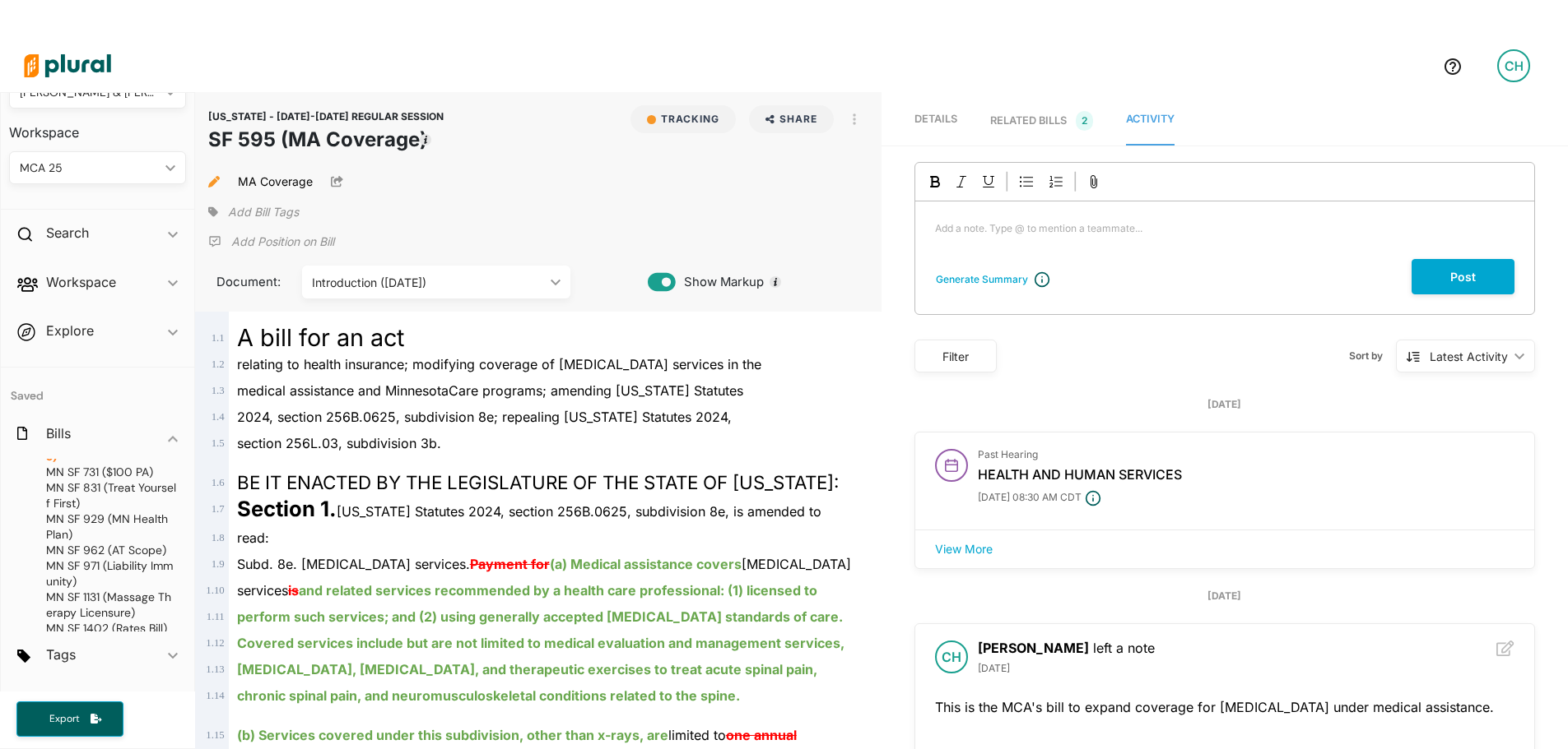
click at [938, 124] on span "Details" at bounding box center [935, 119] width 43 height 12
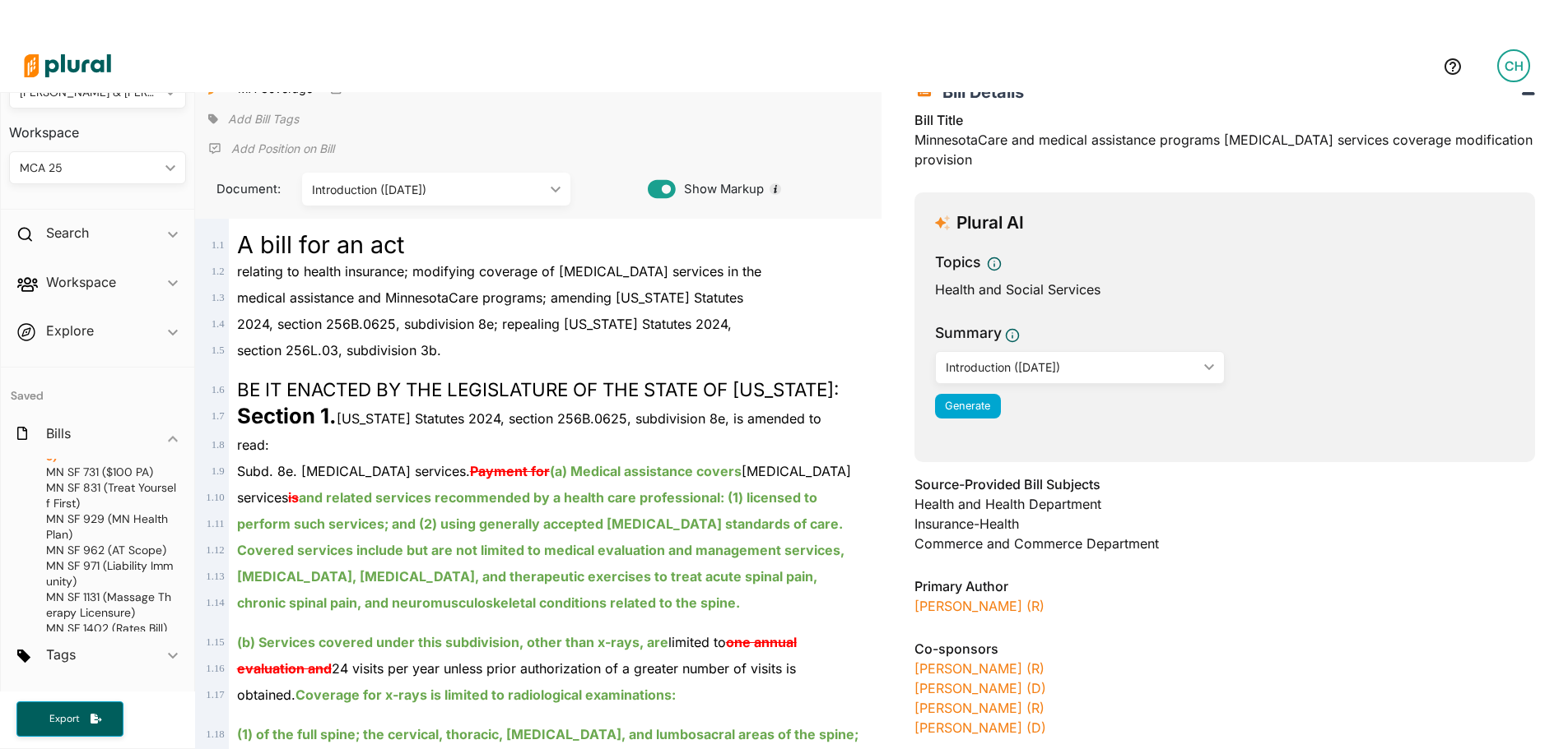
scroll to position [247, 0]
